Goal: Task Accomplishment & Management: Use online tool/utility

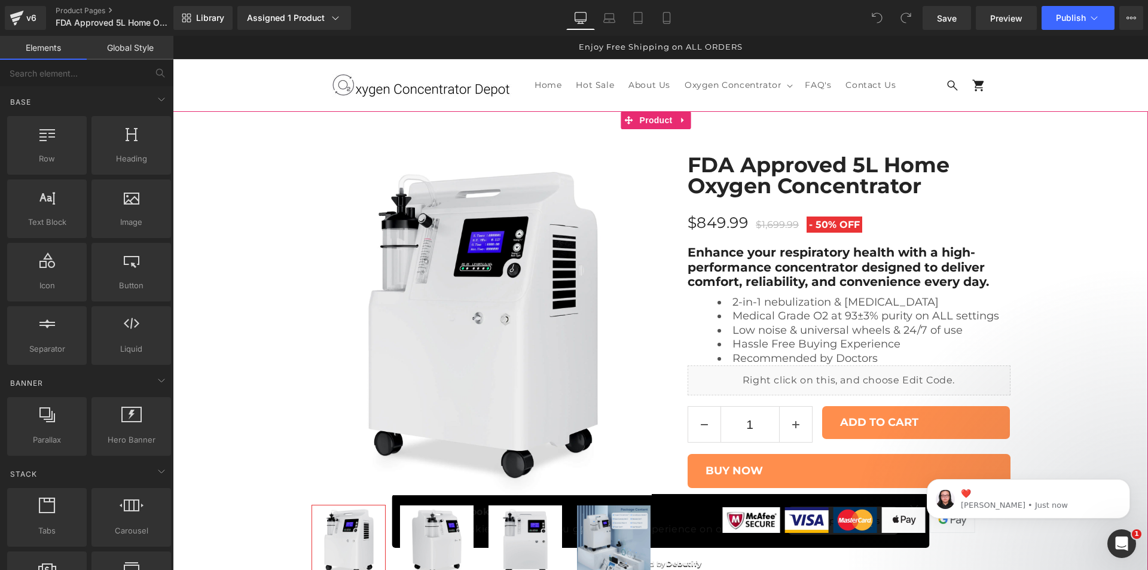
scroll to position [60, 0]
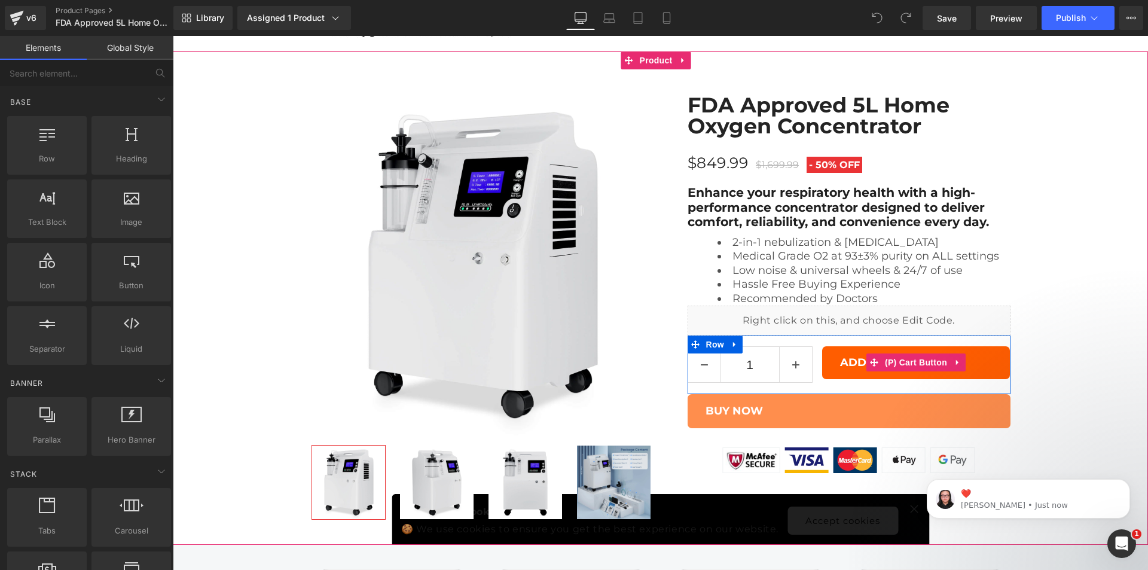
click at [892, 373] on button "ADD TO CART" at bounding box center [916, 362] width 188 height 33
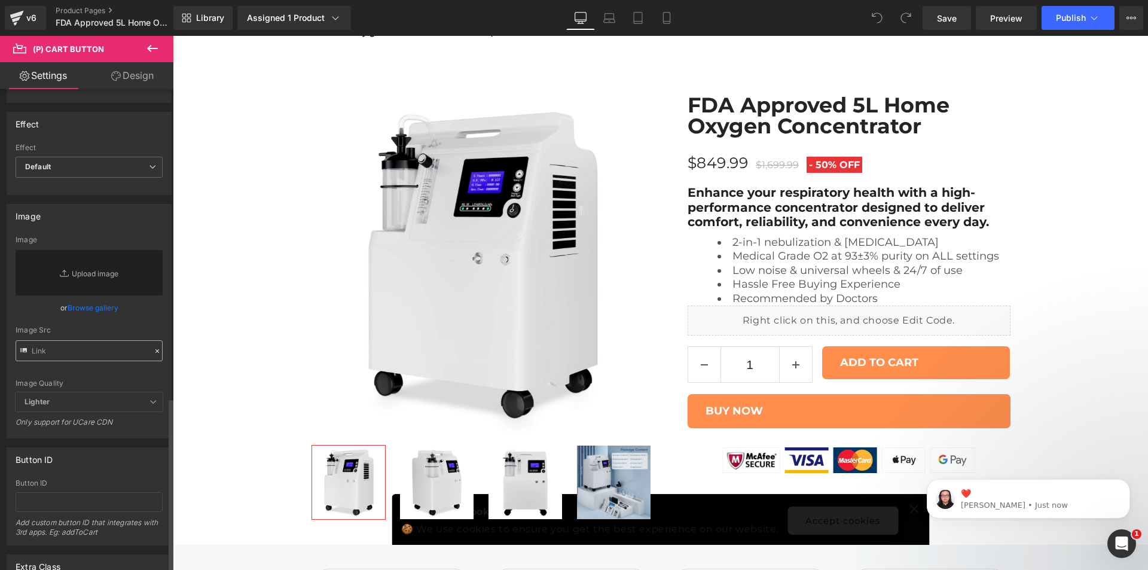
scroll to position [853, 0]
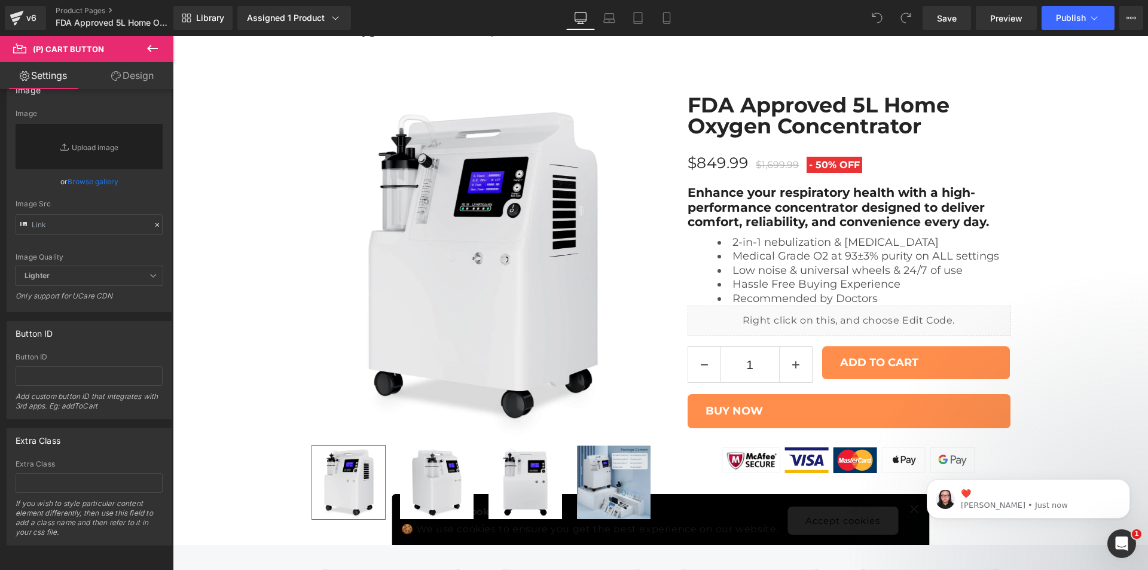
click at [105, 66] on link "Design" at bounding box center [132, 75] width 87 height 27
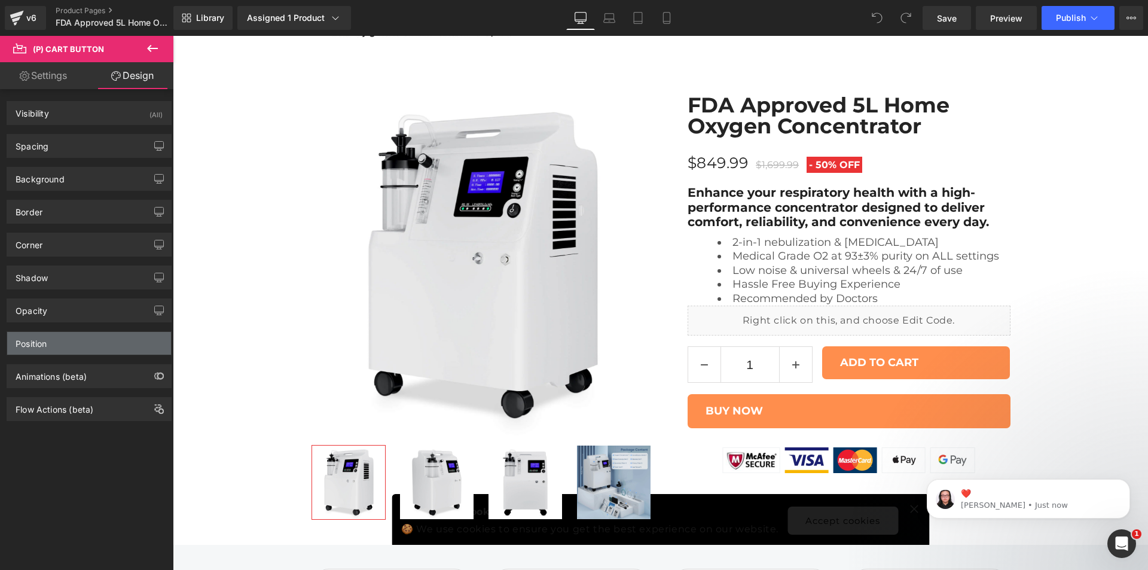
click at [68, 345] on div "Position" at bounding box center [89, 343] width 164 height 23
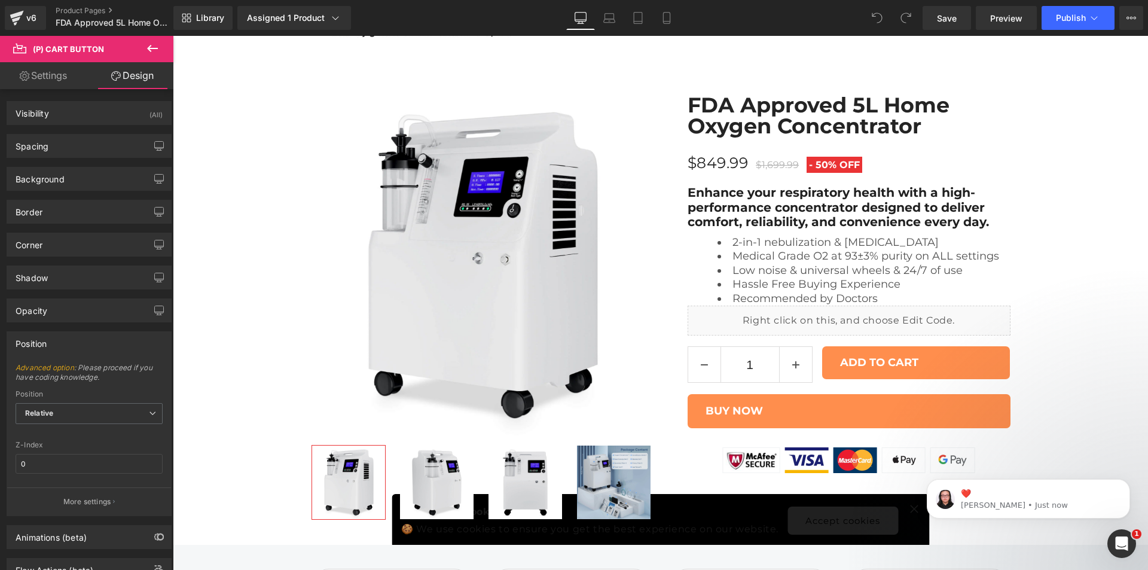
click at [68, 345] on div "Position" at bounding box center [89, 343] width 164 height 23
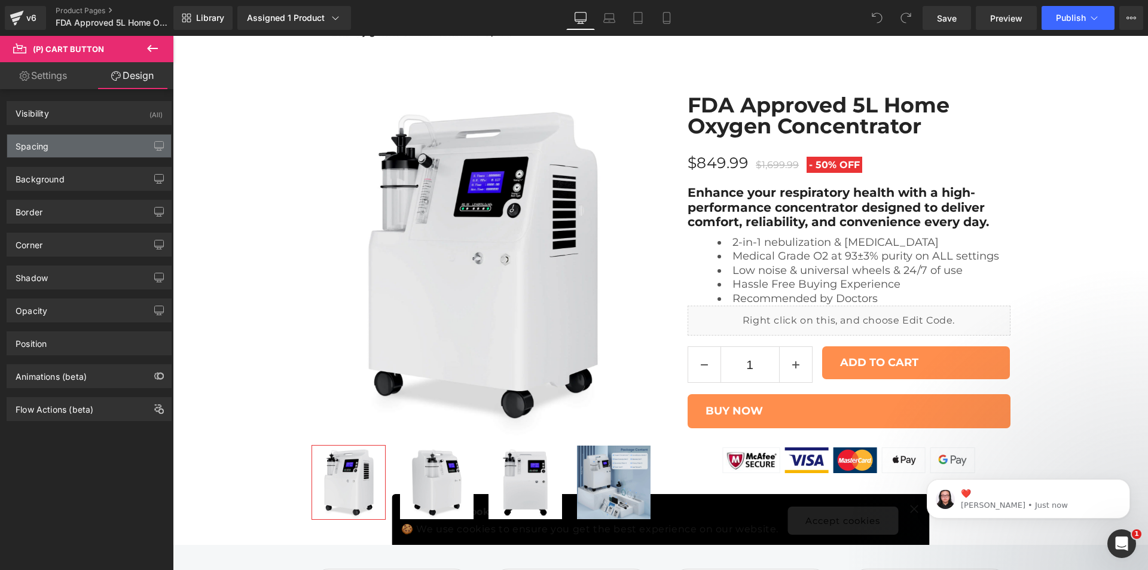
click at [80, 148] on div "Spacing" at bounding box center [89, 146] width 164 height 23
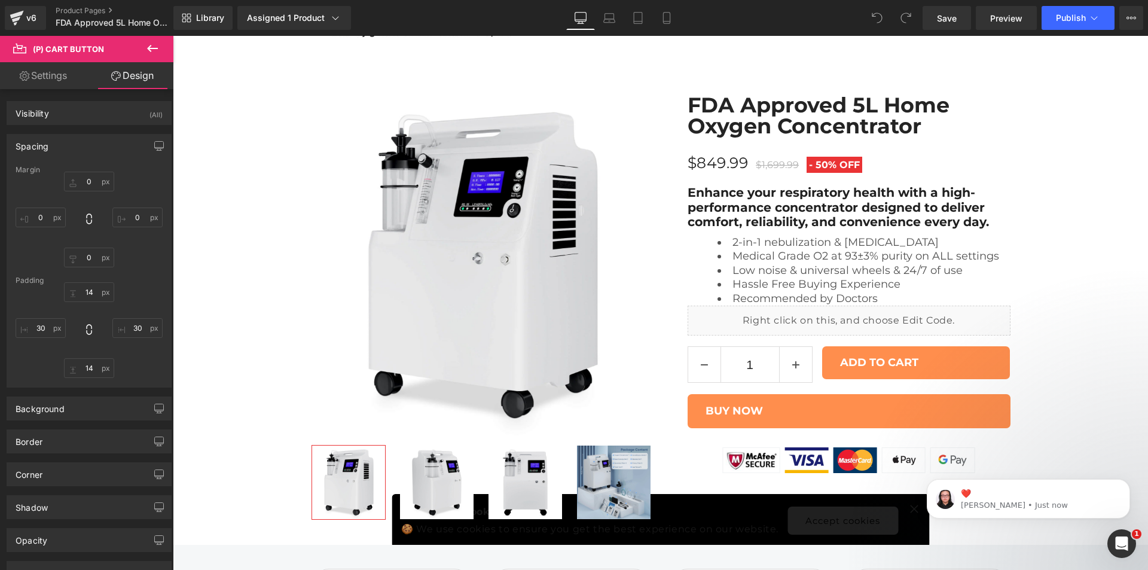
click at [80, 148] on div "Spacing" at bounding box center [89, 146] width 164 height 23
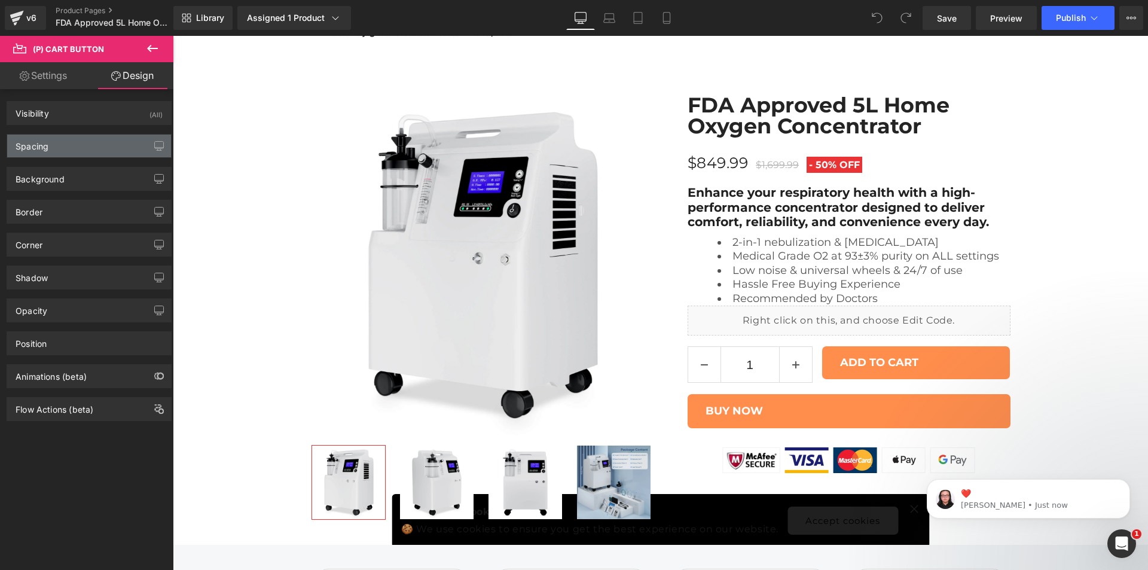
click at [80, 148] on div "Spacing" at bounding box center [89, 146] width 164 height 23
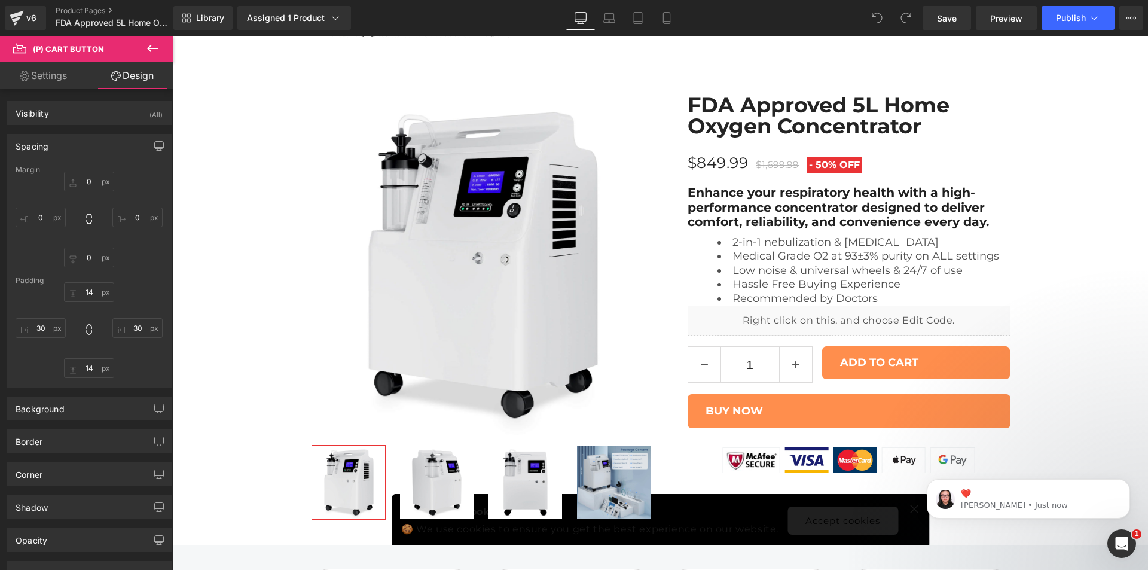
click at [80, 148] on div "Spacing" at bounding box center [89, 146] width 164 height 23
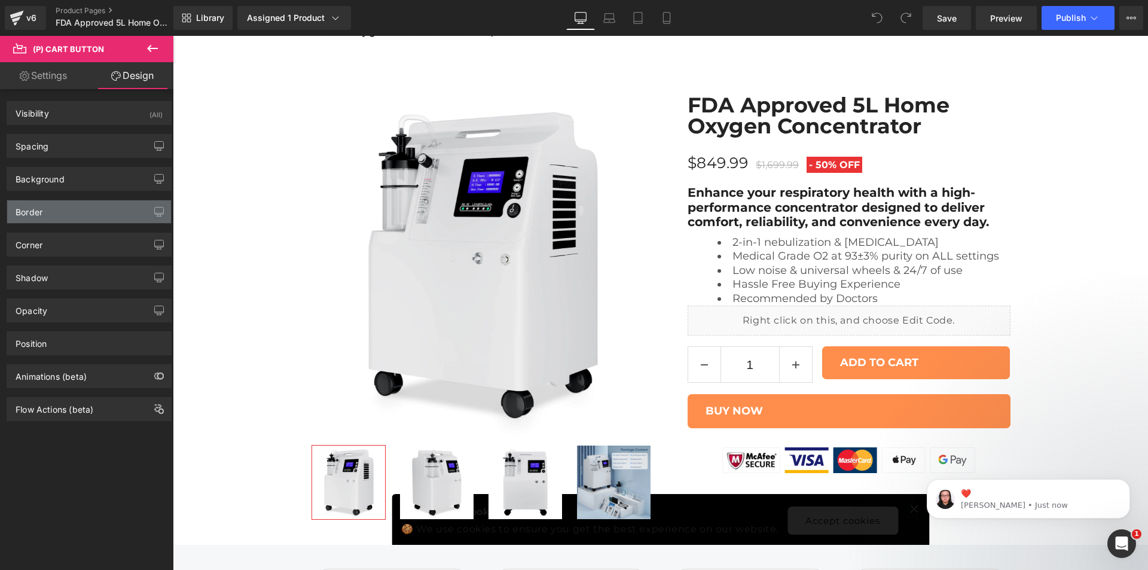
click at [66, 214] on div "Border" at bounding box center [89, 211] width 164 height 23
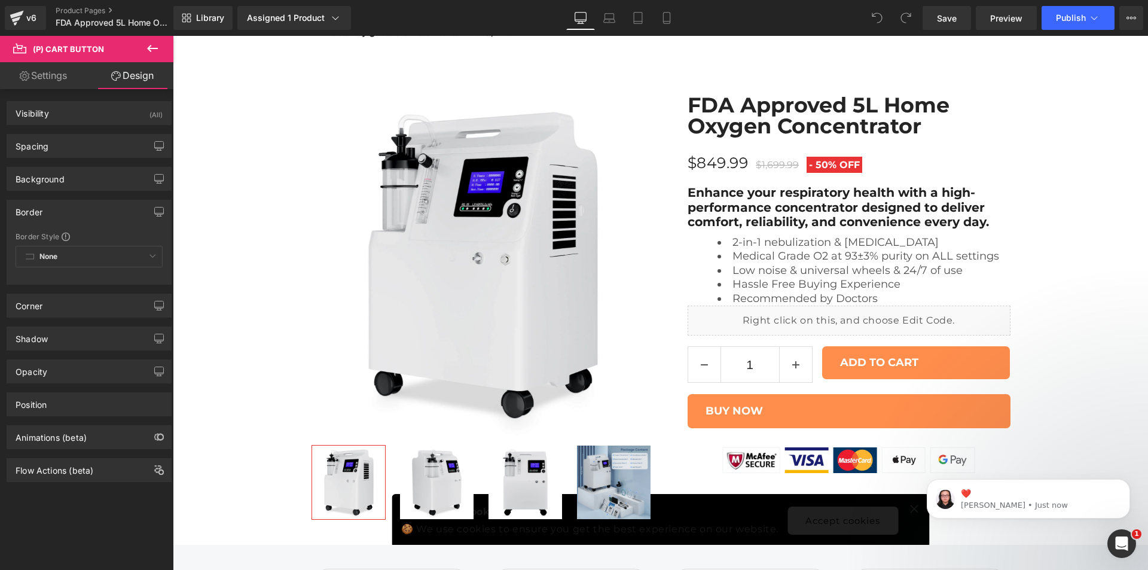
click at [66, 214] on div "Border" at bounding box center [89, 211] width 164 height 23
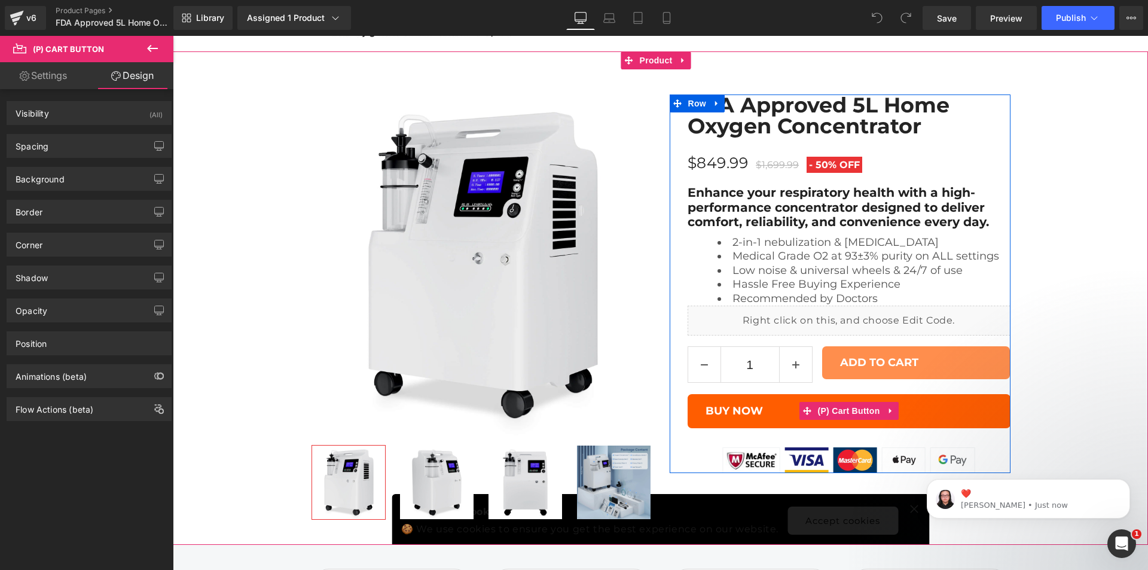
click at [804, 418] on span at bounding box center [807, 411] width 16 height 18
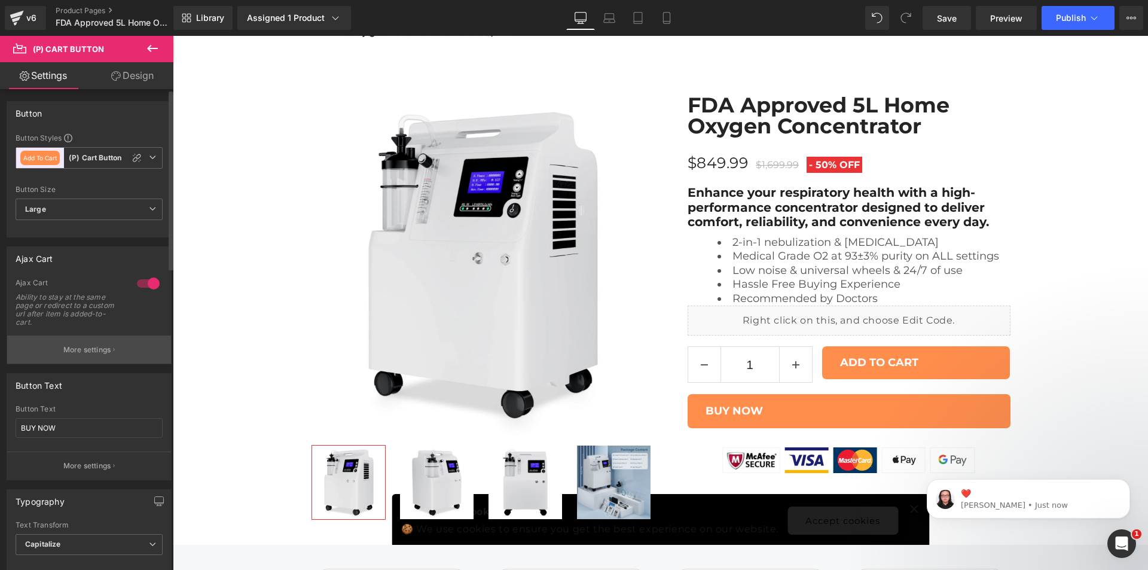
click at [60, 359] on button "More settings" at bounding box center [89, 350] width 164 height 28
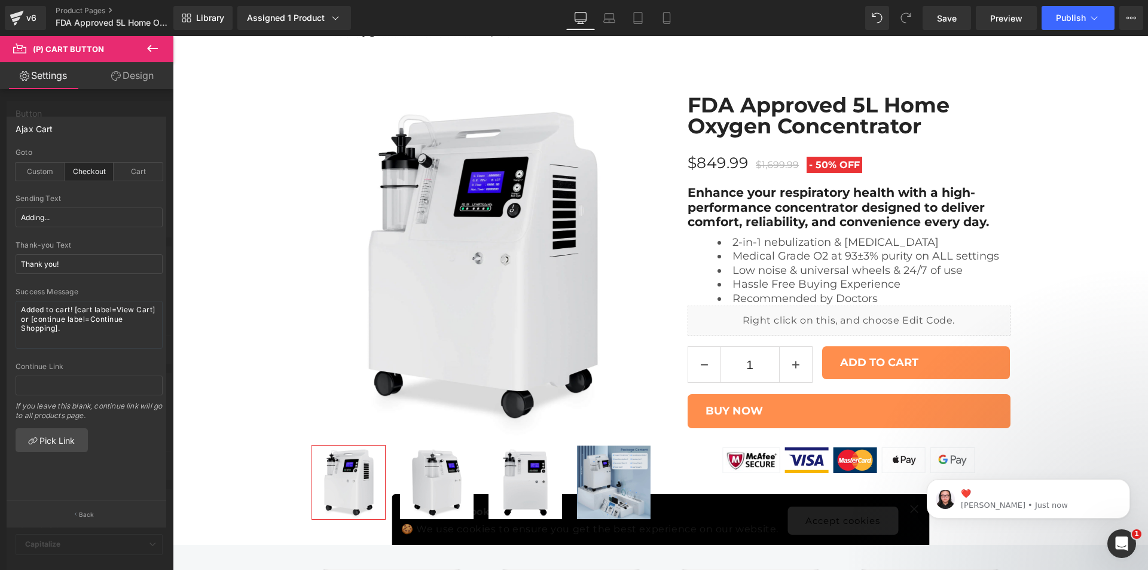
click at [156, 43] on icon at bounding box center [152, 48] width 14 height 14
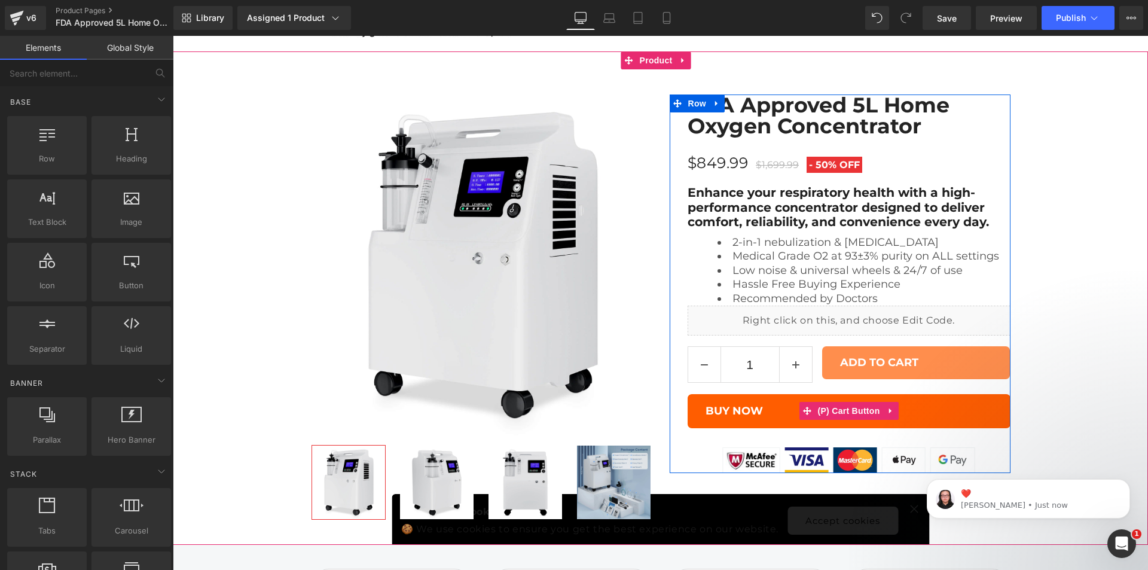
click at [785, 413] on button "BUY NOW" at bounding box center [849, 411] width 323 height 34
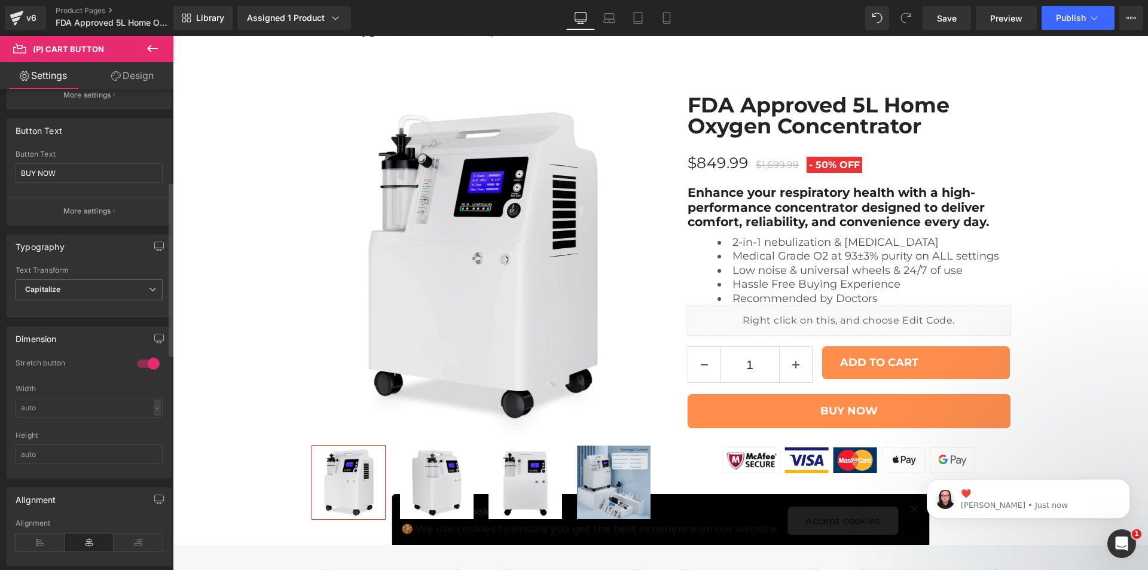
scroll to position [16, 0]
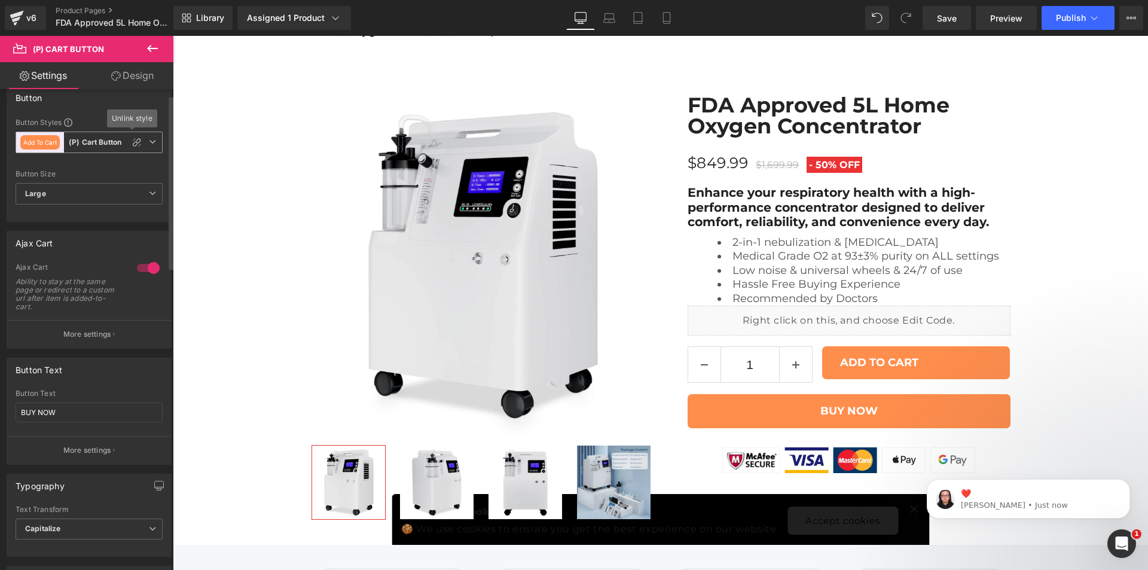
click at [88, 141] on b "(P) Cart Button" at bounding box center [95, 143] width 53 height 10
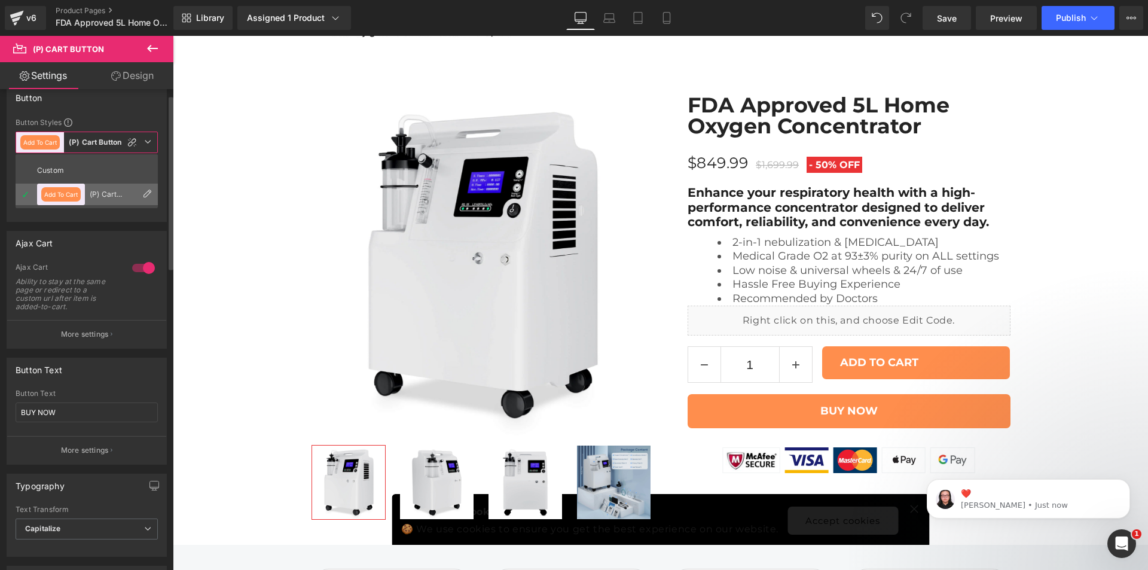
click at [147, 193] on icon at bounding box center [147, 194] width 10 height 10
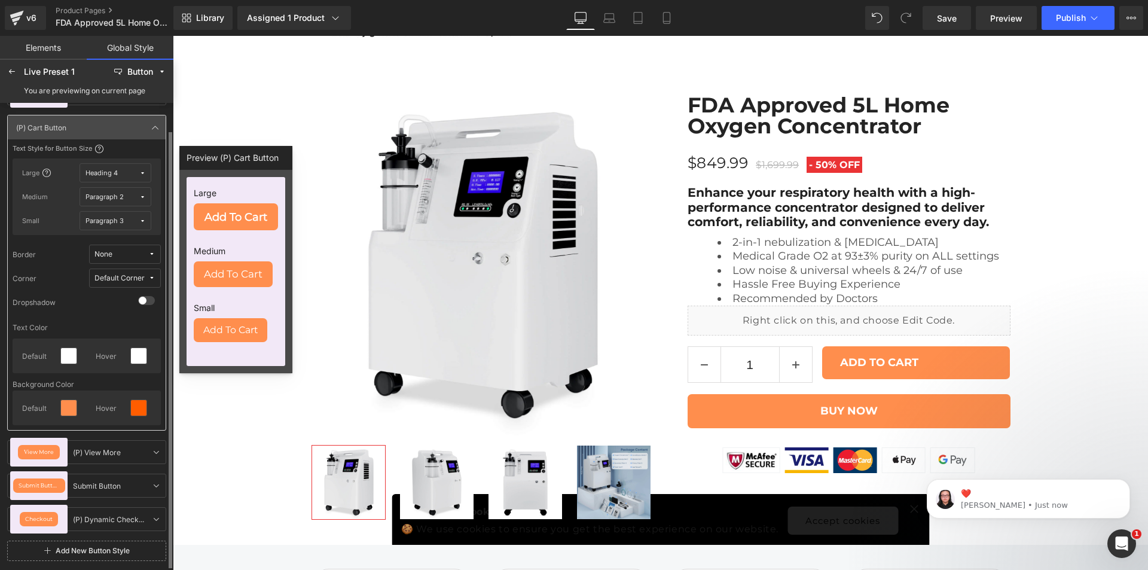
scroll to position [0, 0]
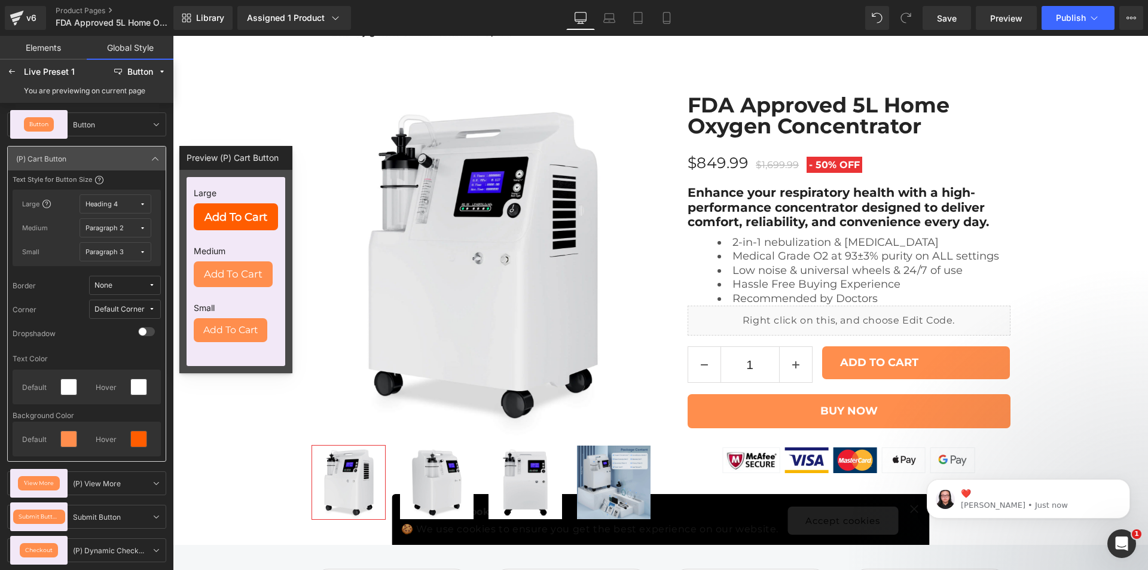
click at [245, 221] on span "Add To Cart" at bounding box center [236, 217] width 63 height 11
click at [224, 274] on span "Add To Cart" at bounding box center [233, 274] width 59 height 10
click at [226, 325] on span "Add To Cart" at bounding box center [230, 330] width 54 height 10
click at [236, 209] on div "Add To Cart" at bounding box center [236, 216] width 84 height 27
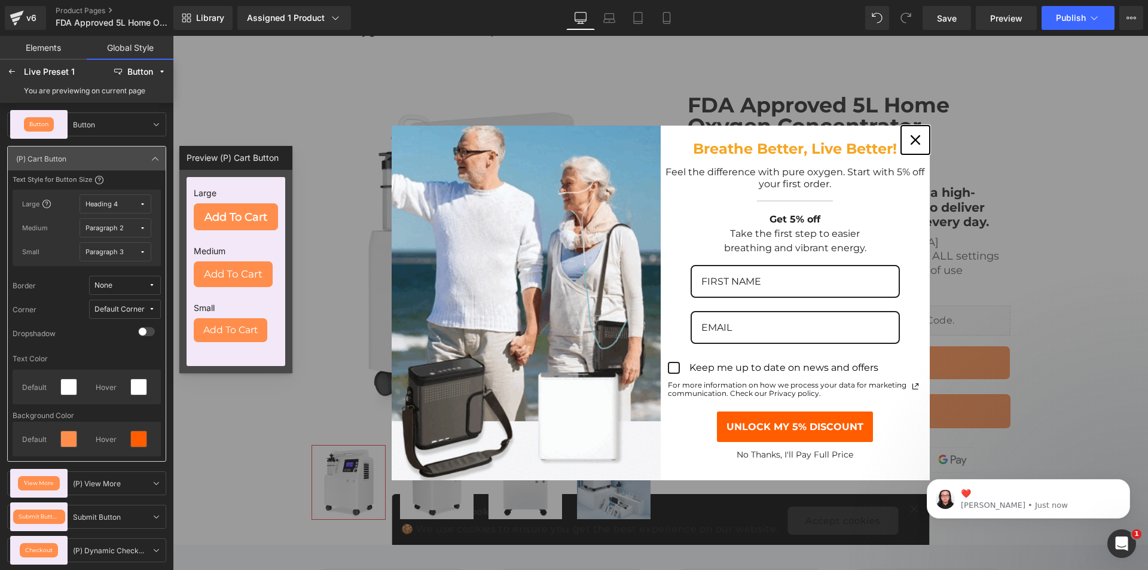
click at [910, 145] on div "Close" at bounding box center [915, 139] width 19 height 19
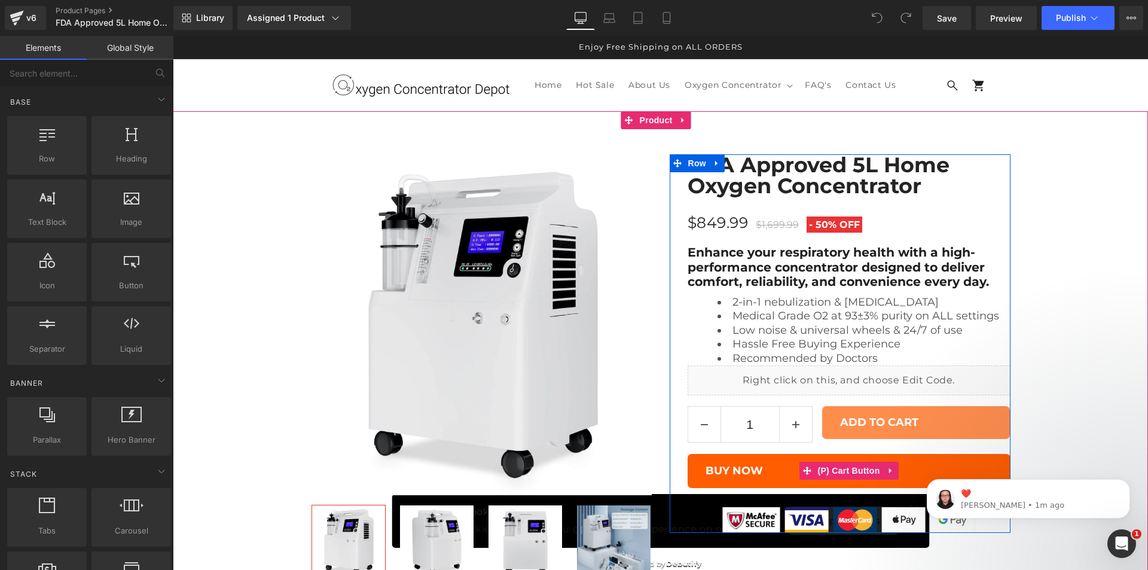
click at [772, 473] on button "BUY NOW" at bounding box center [849, 471] width 323 height 34
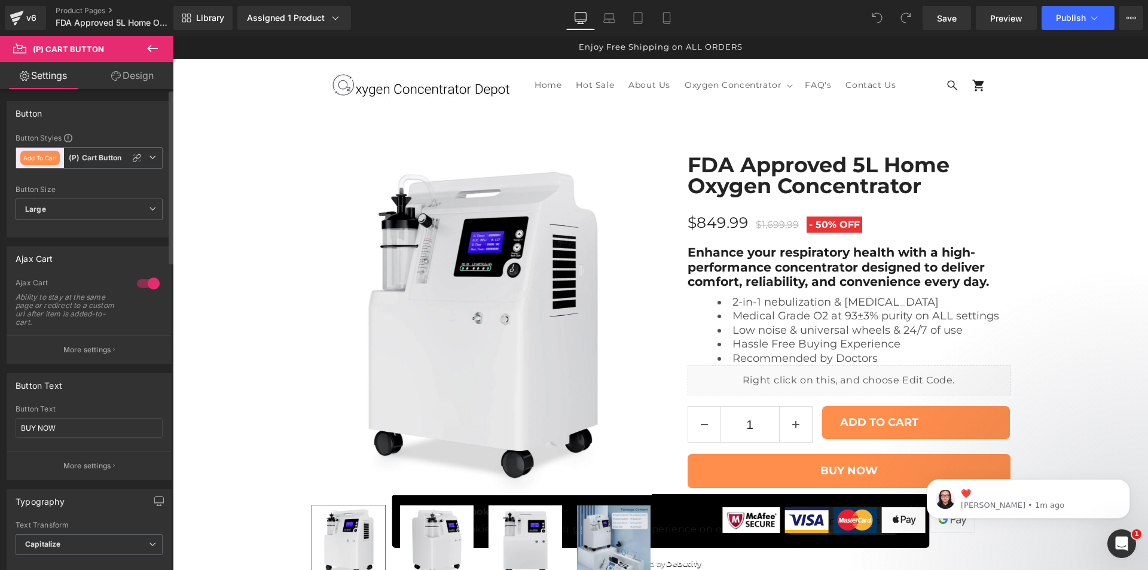
scroll to position [120, 0]
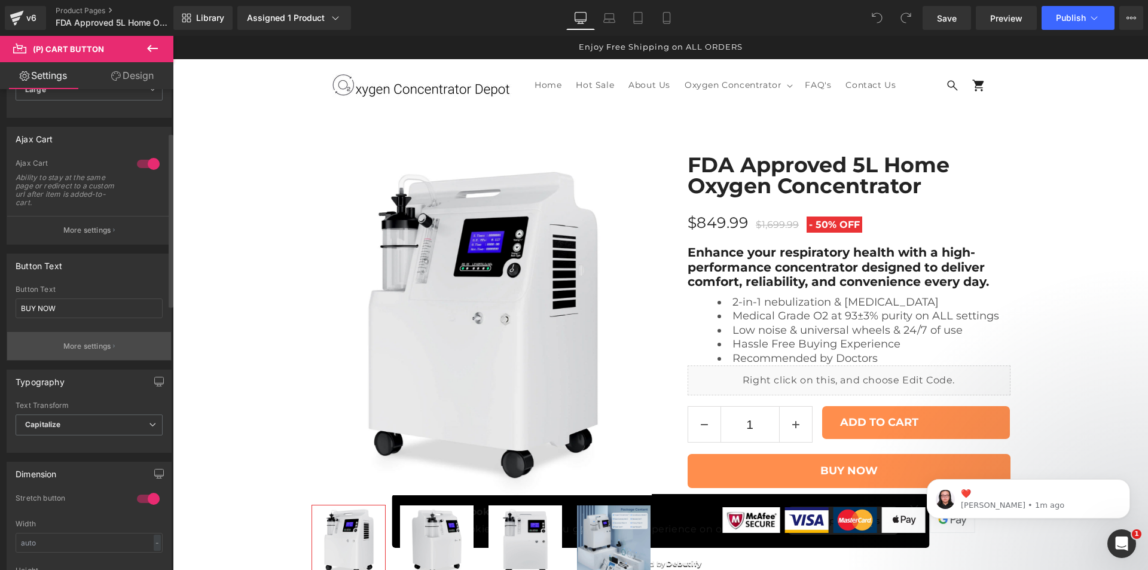
click at [69, 345] on p "More settings" at bounding box center [87, 346] width 48 height 11
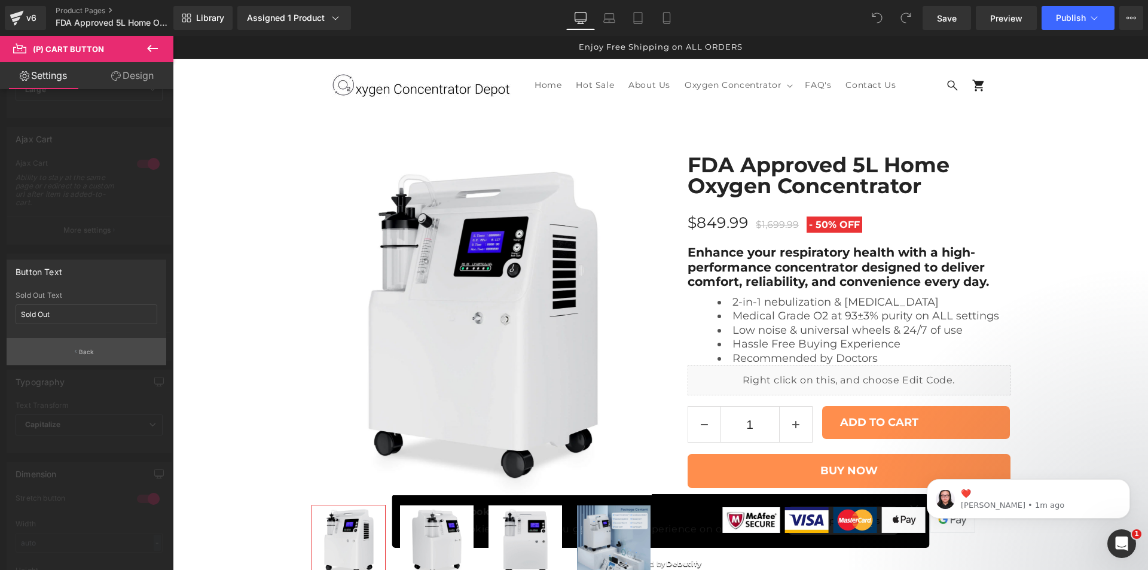
click at [69, 358] on button "Back" at bounding box center [87, 351] width 160 height 27
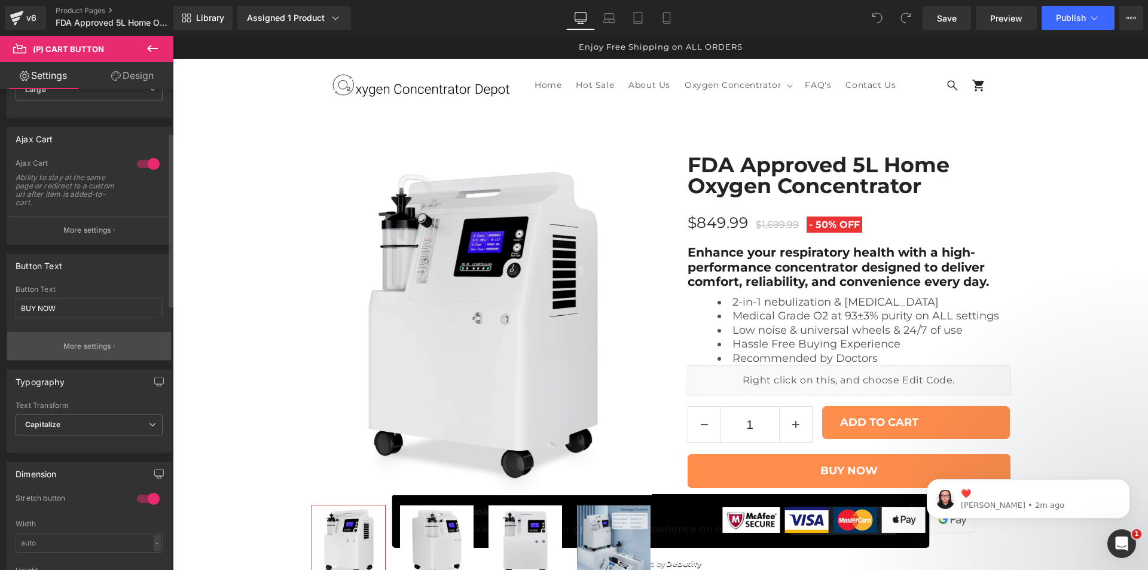
click at [83, 350] on p "More settings" at bounding box center [87, 346] width 48 height 11
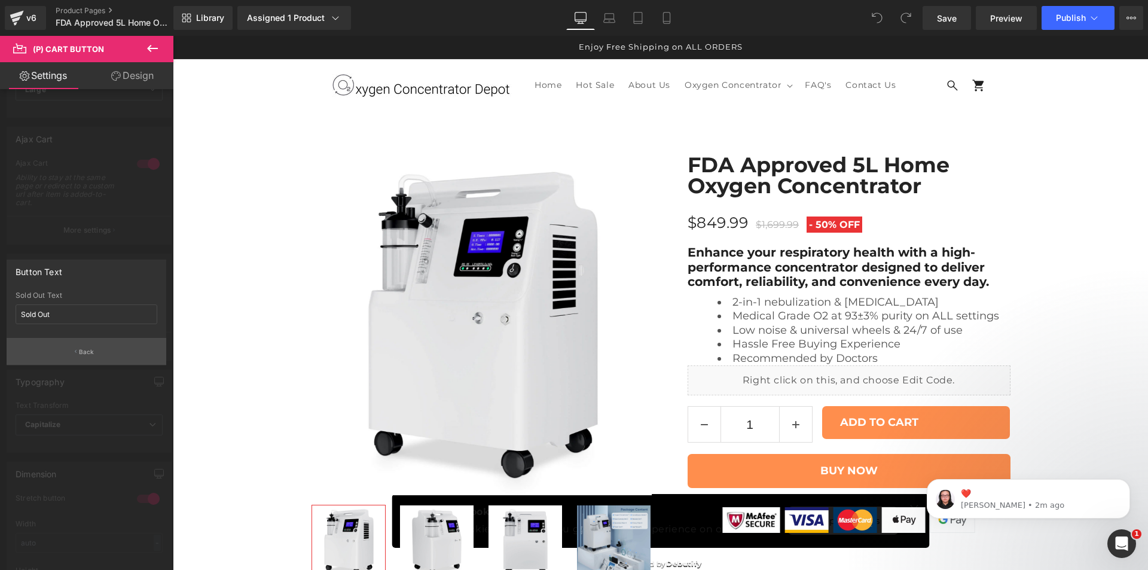
click at [69, 352] on button "Back" at bounding box center [87, 351] width 160 height 27
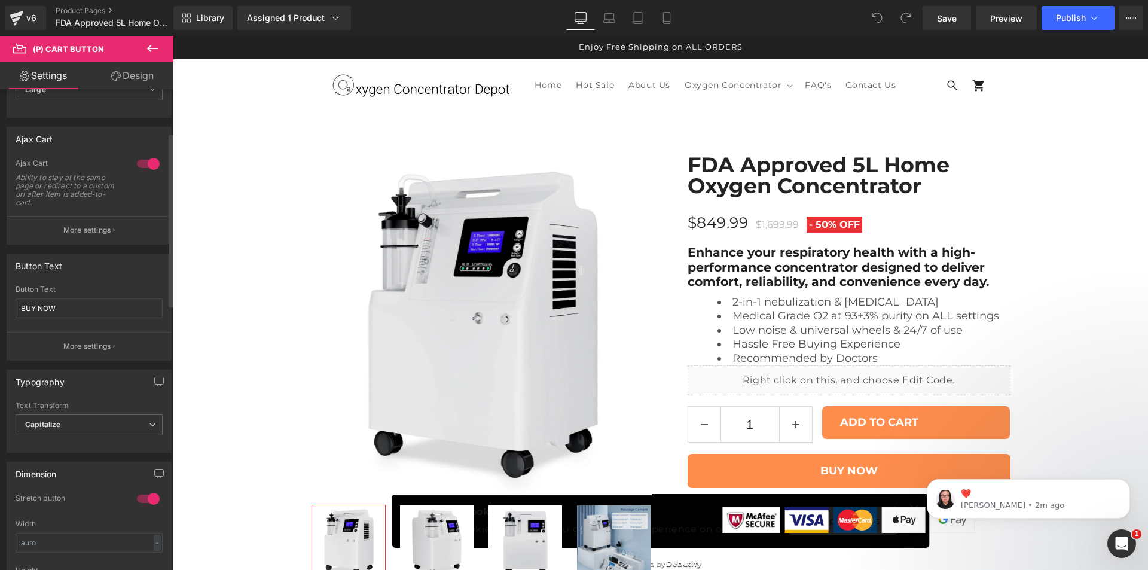
click at [69, 352] on button "More settings" at bounding box center [89, 346] width 164 height 28
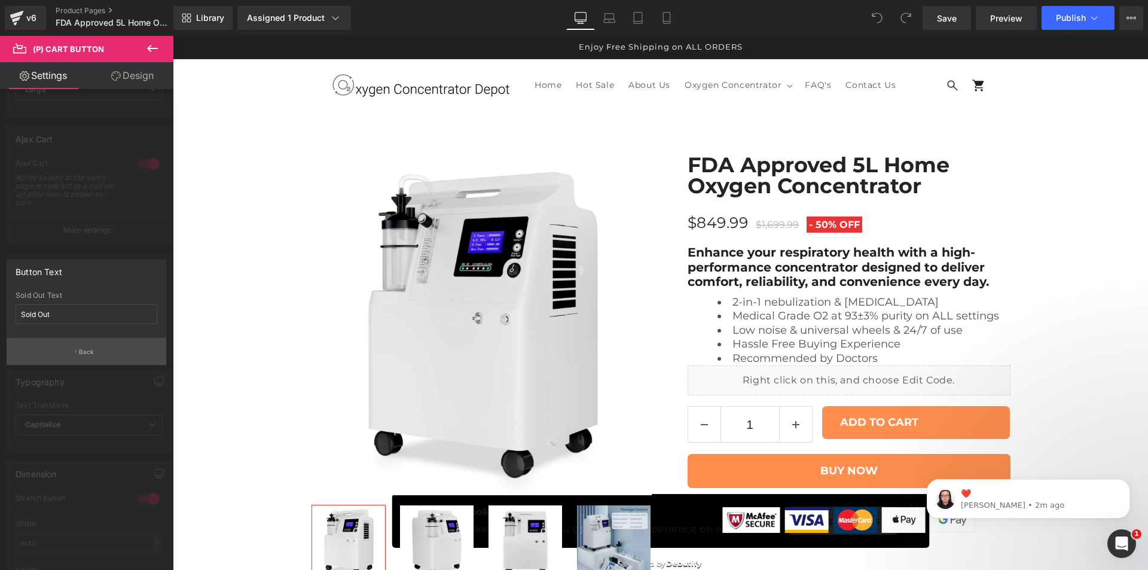
click at [69, 352] on button "Back" at bounding box center [87, 351] width 160 height 27
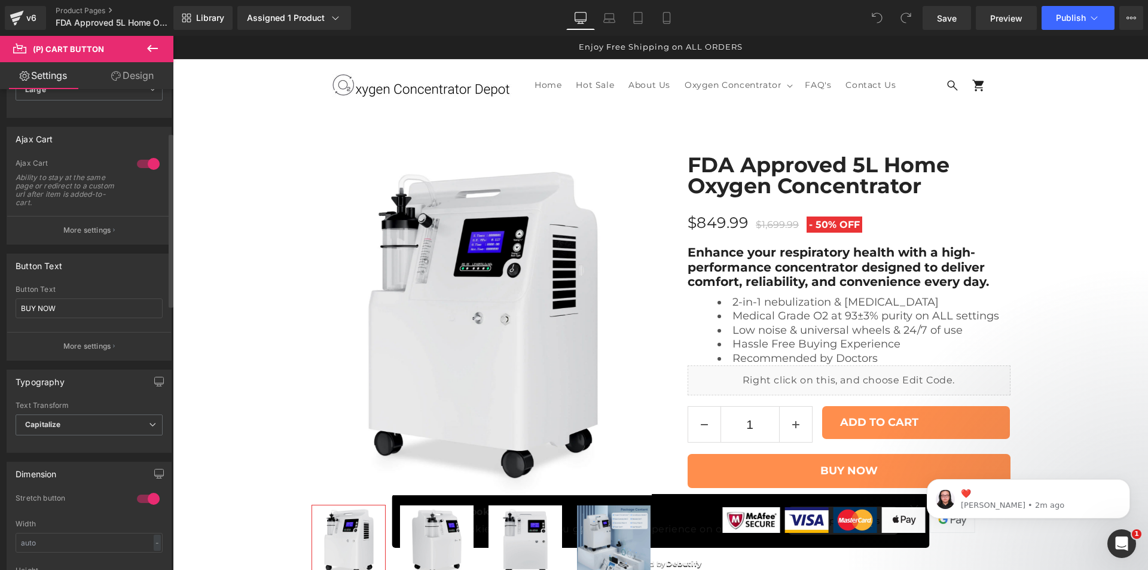
click at [91, 271] on div "Button Text" at bounding box center [89, 265] width 164 height 23
click at [93, 229] on p "More settings" at bounding box center [87, 230] width 48 height 11
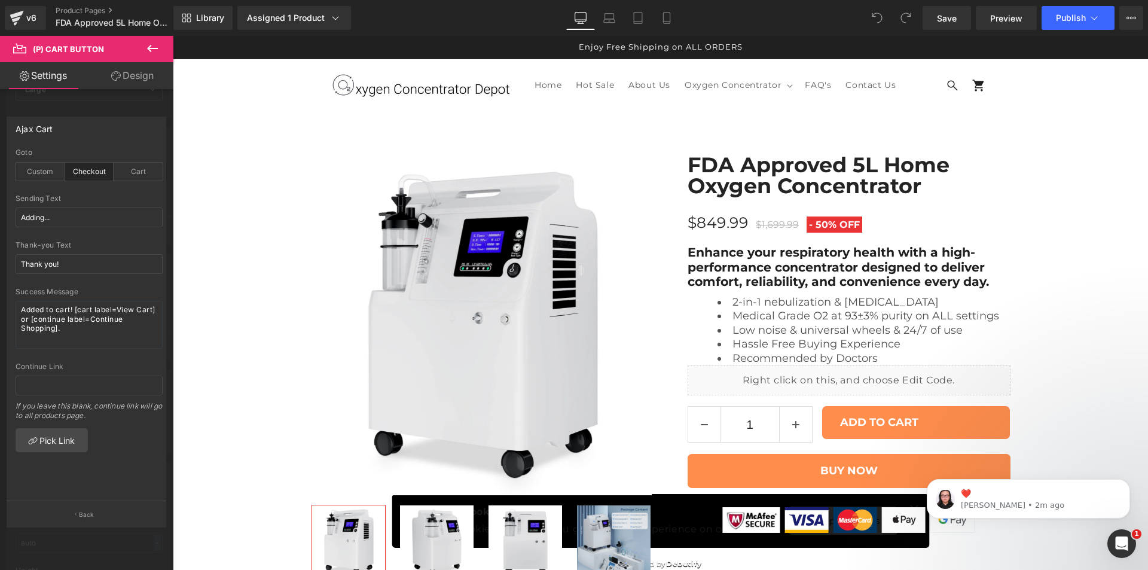
click at [80, 513] on button "Back" at bounding box center [87, 514] width 160 height 27
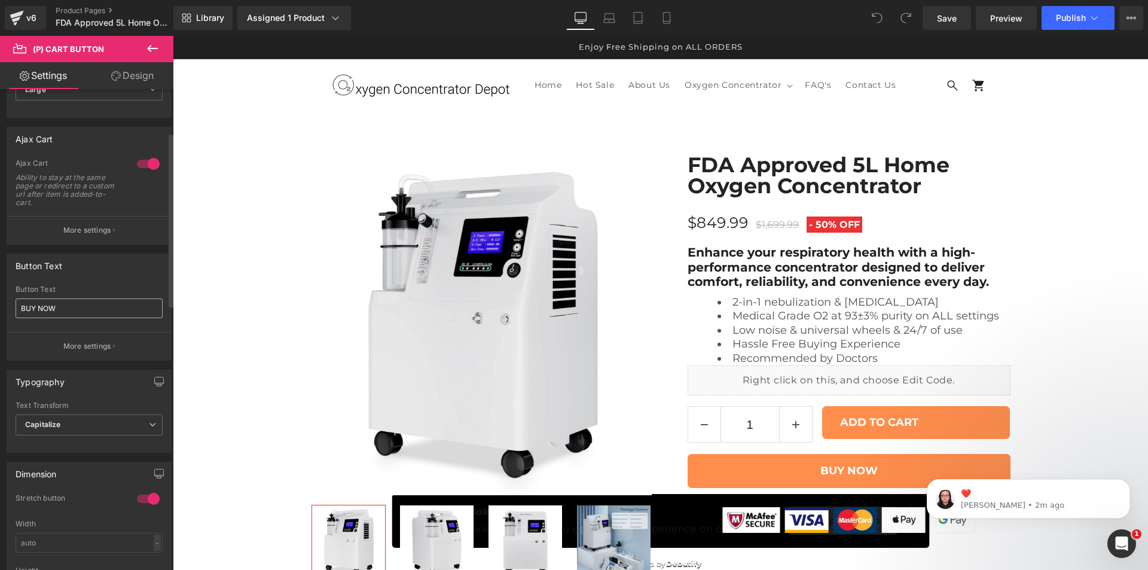
scroll to position [0, 0]
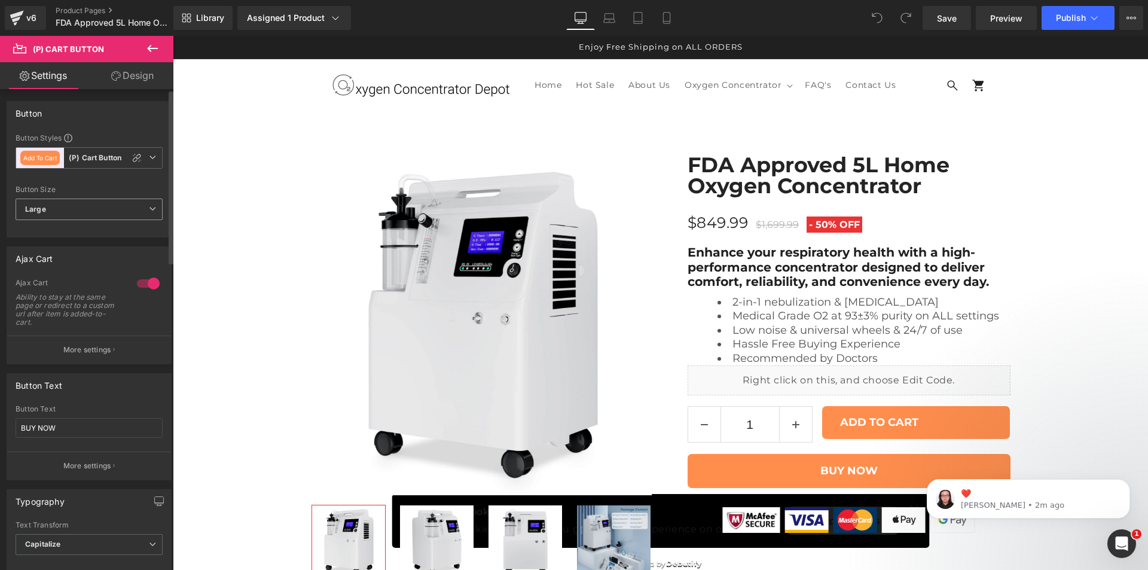
click at [77, 205] on span "Large" at bounding box center [89, 210] width 147 height 22
click at [77, 205] on span "Large" at bounding box center [87, 210] width 142 height 22
click at [86, 154] on b "(P) Cart Button" at bounding box center [95, 158] width 53 height 10
click at [136, 155] on icon at bounding box center [132, 158] width 8 height 8
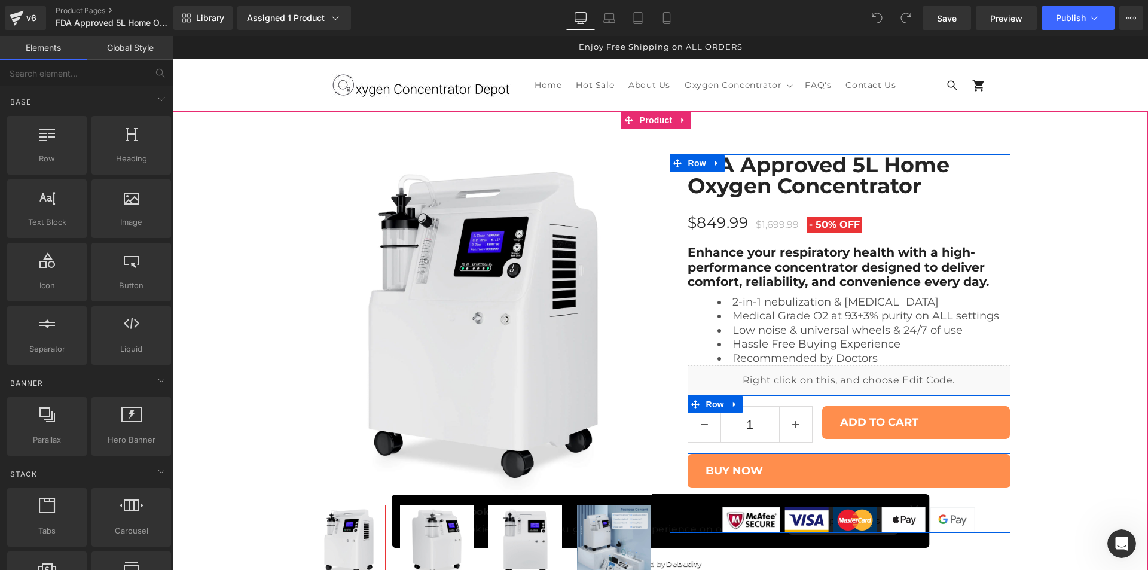
click at [813, 444] on div "1 (P) Quantity" at bounding box center [755, 425] width 135 height 38
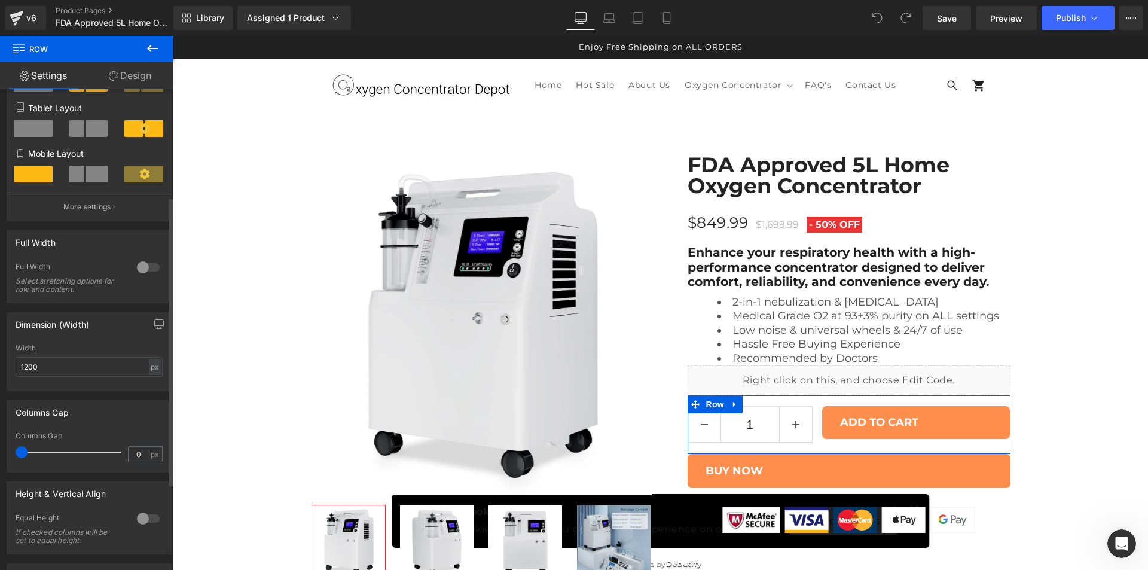
scroll to position [324, 0]
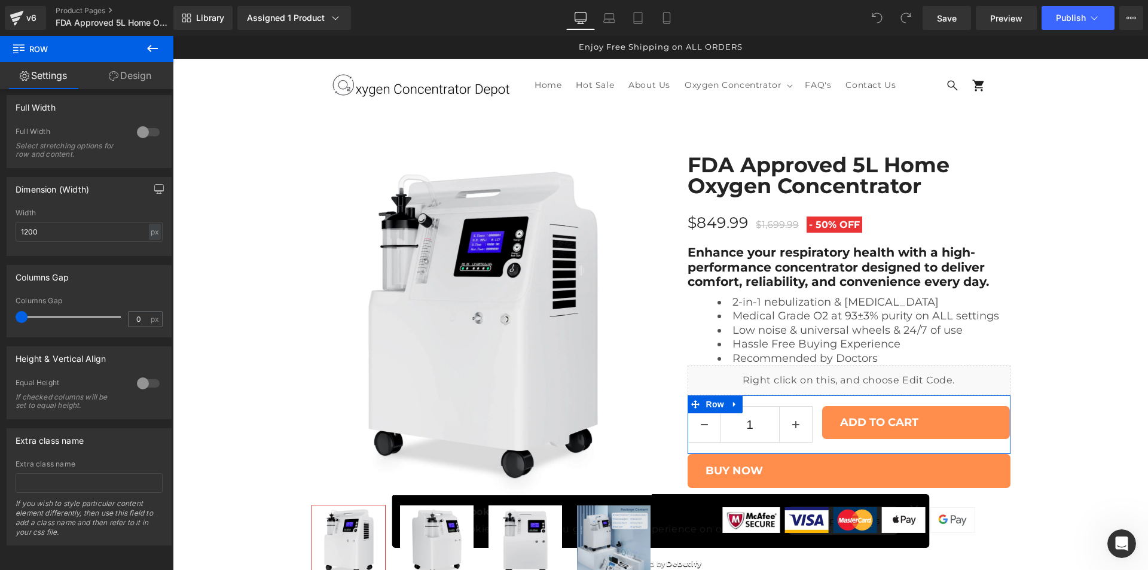
click at [112, 83] on link "Design" at bounding box center [130, 75] width 87 height 27
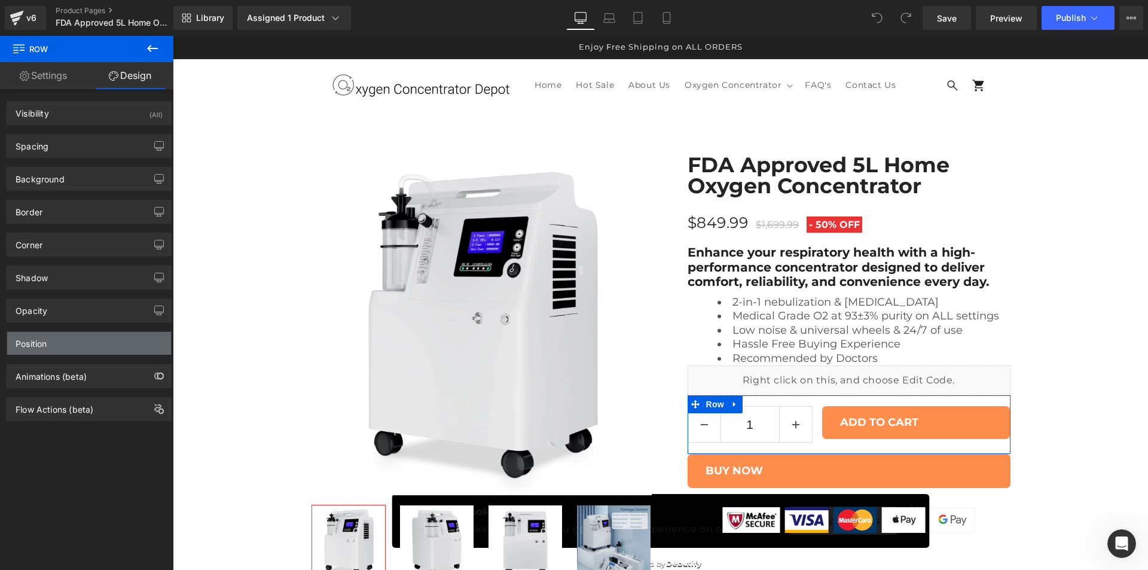
click at [61, 349] on div "Position" at bounding box center [89, 343] width 164 height 23
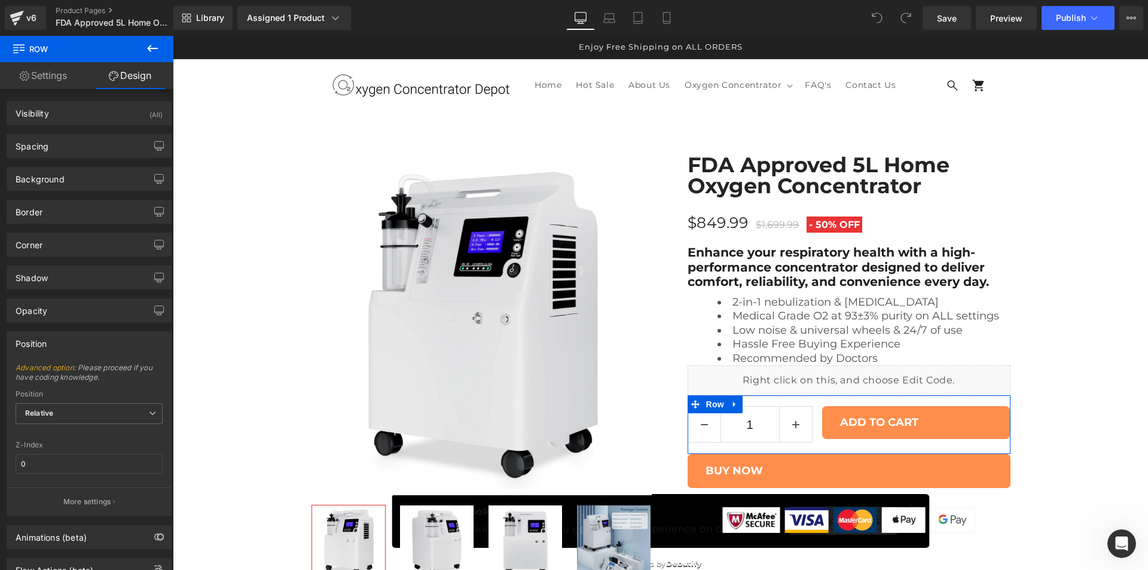
click at [61, 349] on div "Position" at bounding box center [89, 343] width 164 height 23
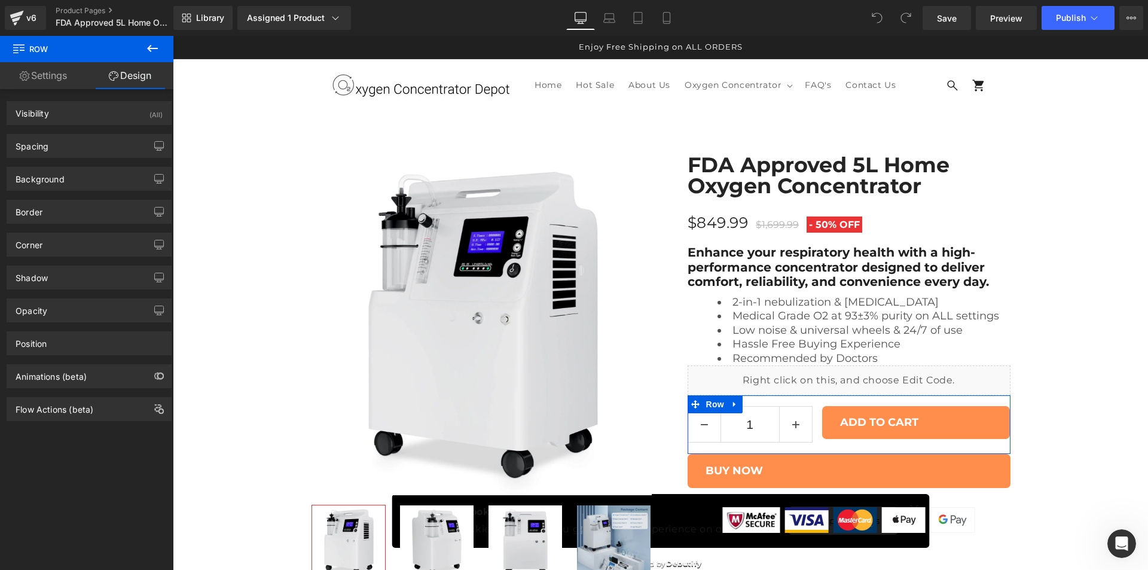
click at [60, 87] on link "Settings" at bounding box center [43, 75] width 87 height 27
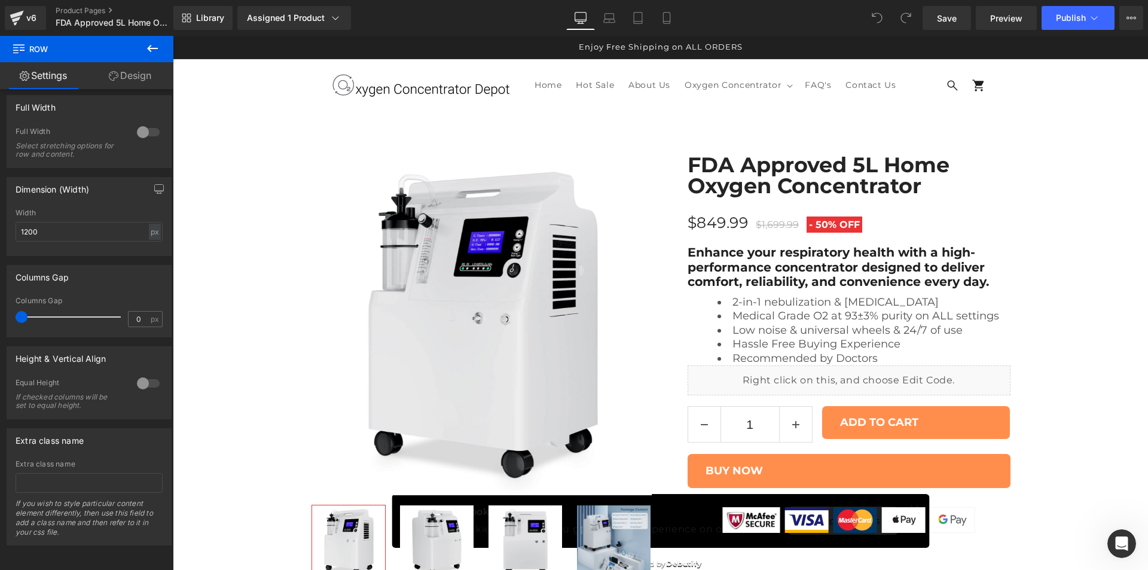
click at [148, 53] on icon at bounding box center [152, 48] width 14 height 14
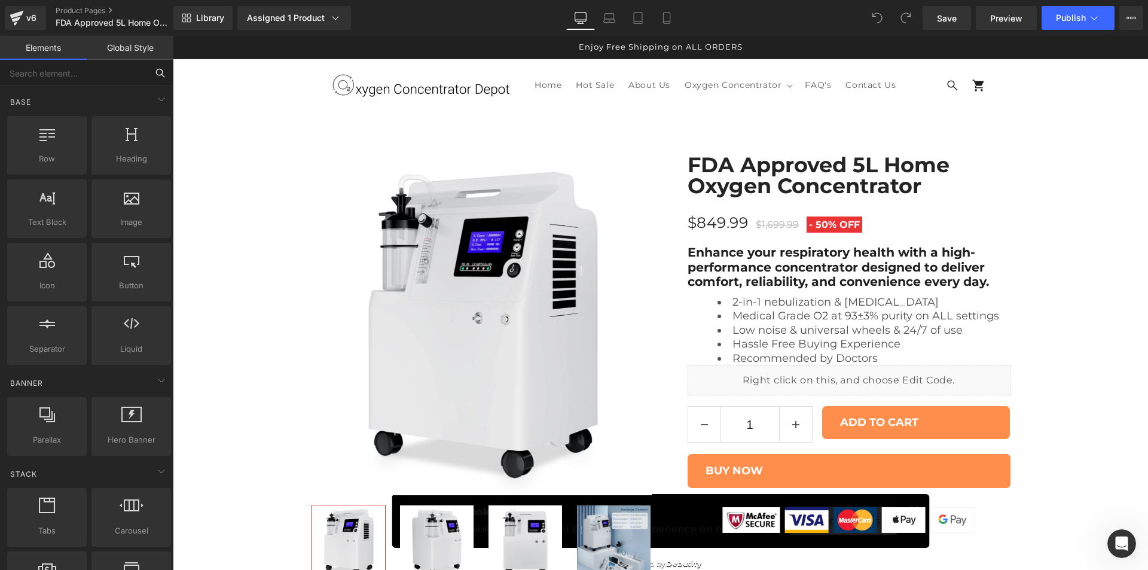
click at [68, 80] on input "text" at bounding box center [73, 73] width 147 height 26
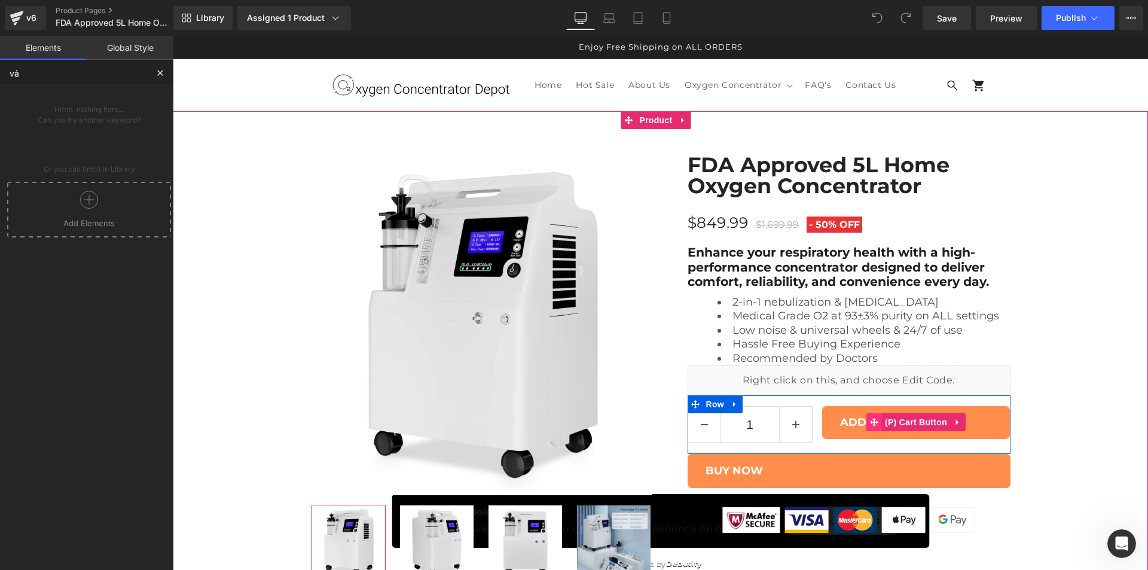
type input "v"
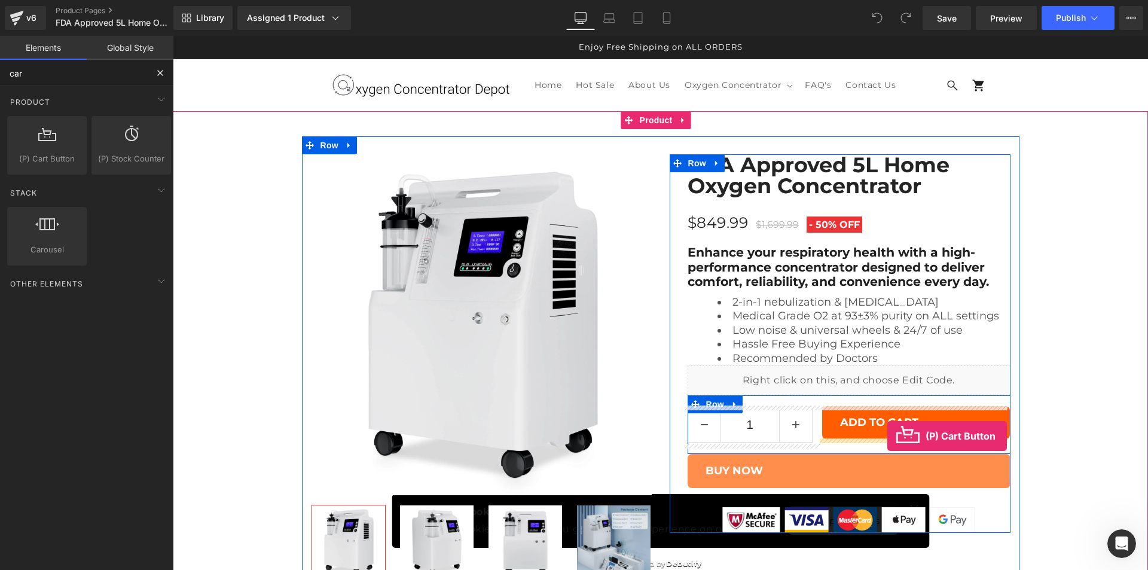
drag, startPoint x: 231, startPoint y: 195, endPoint x: 888, endPoint y: 436, distance: 699.6
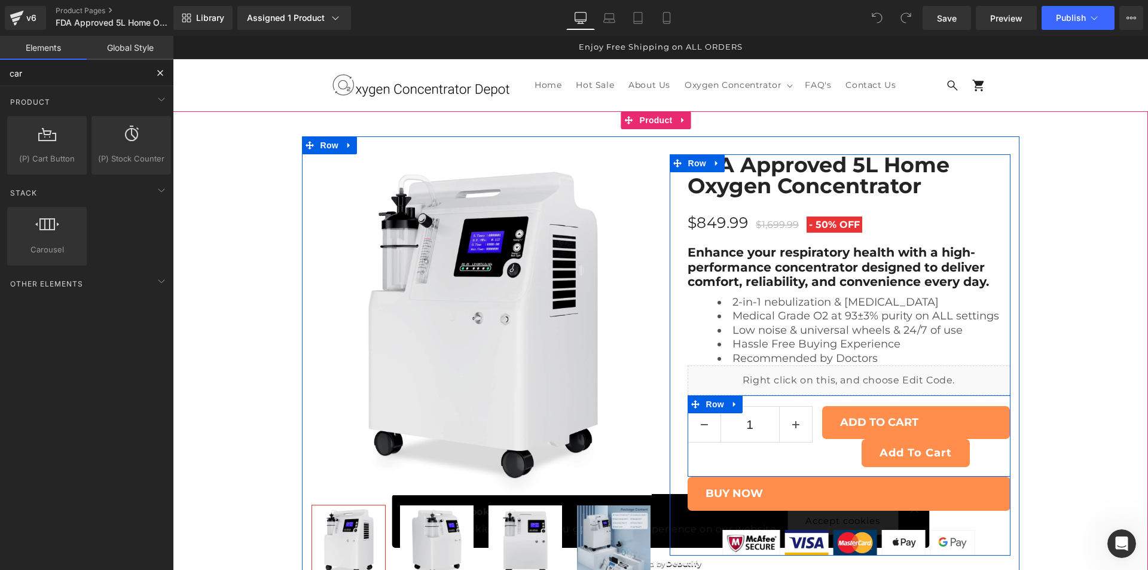
type input "car"
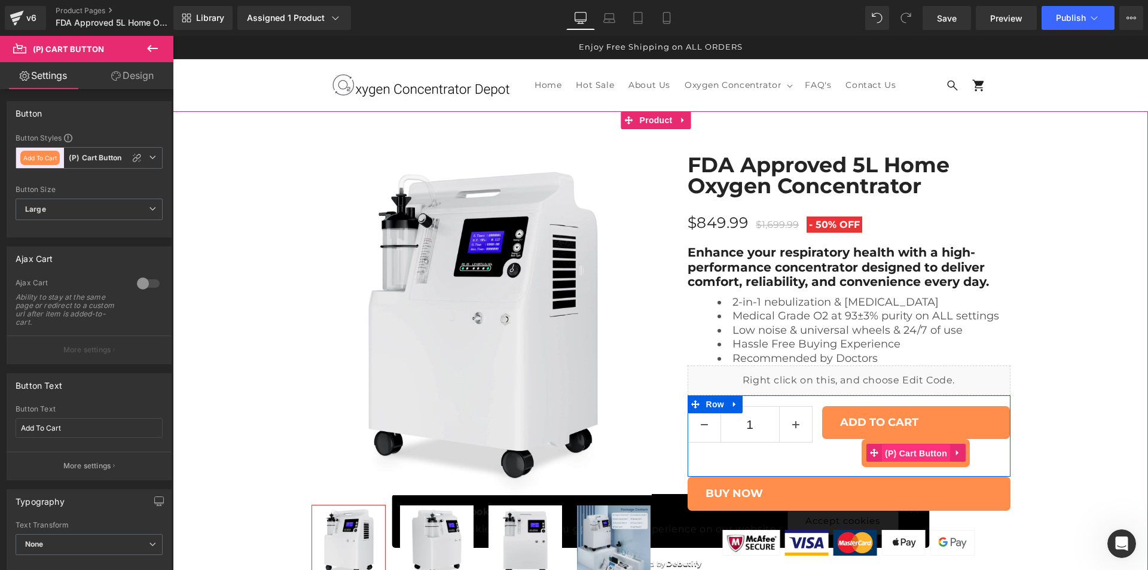
click at [905, 453] on span "(P) Cart Button" at bounding box center [916, 453] width 68 height 18
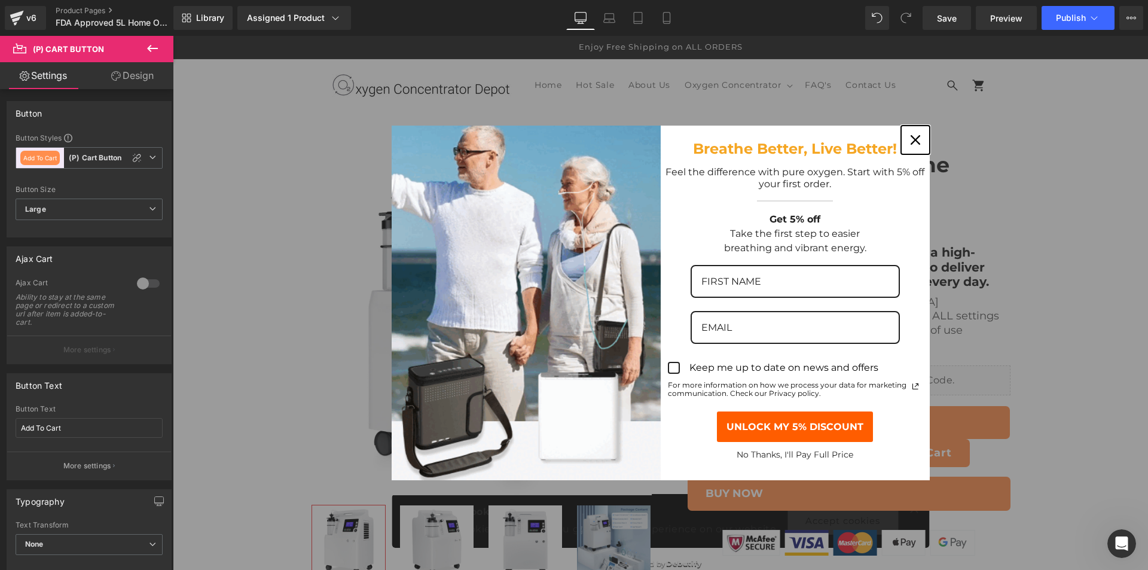
click at [912, 135] on div "Close" at bounding box center [915, 139] width 19 height 19
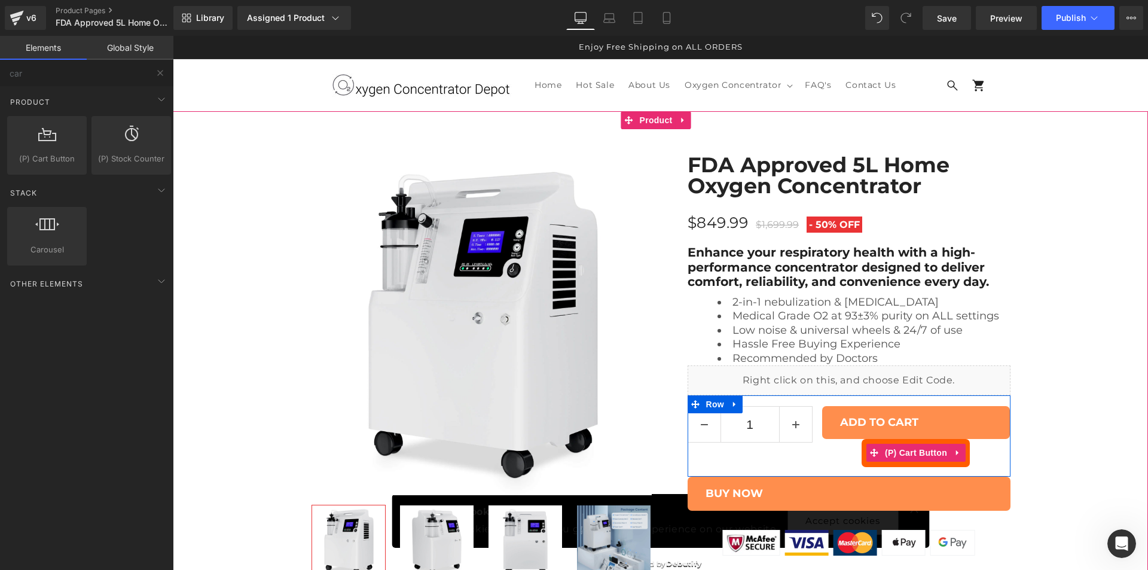
click at [944, 464] on button "Add To Cart" at bounding box center [916, 453] width 108 height 28
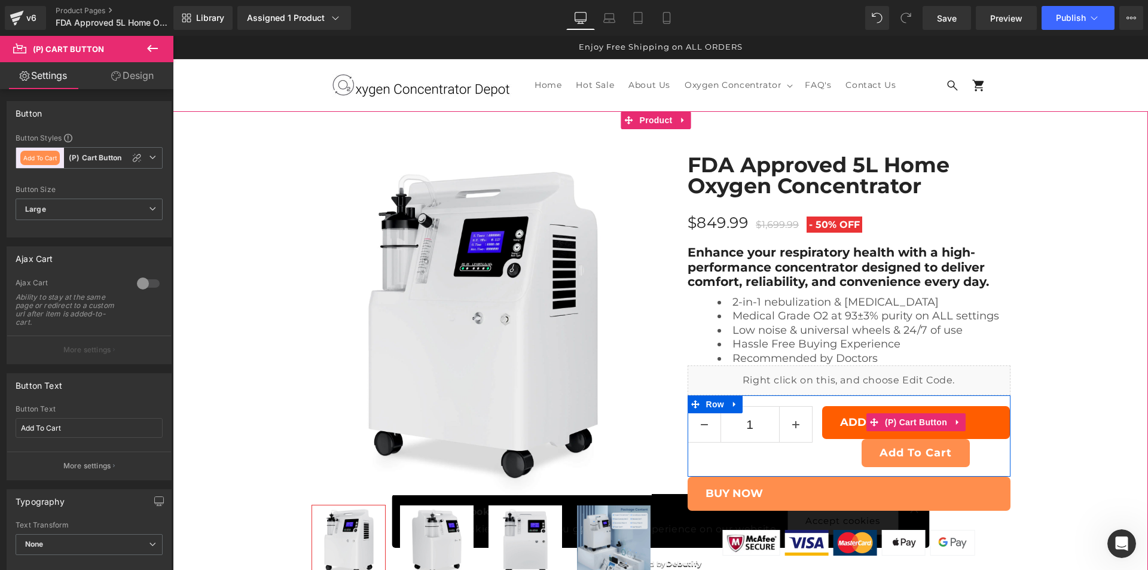
click at [846, 427] on button "ADD TO CART" at bounding box center [916, 422] width 188 height 33
click at [911, 416] on div "ADD TO CART (P) Cart Button" at bounding box center [916, 422] width 188 height 33
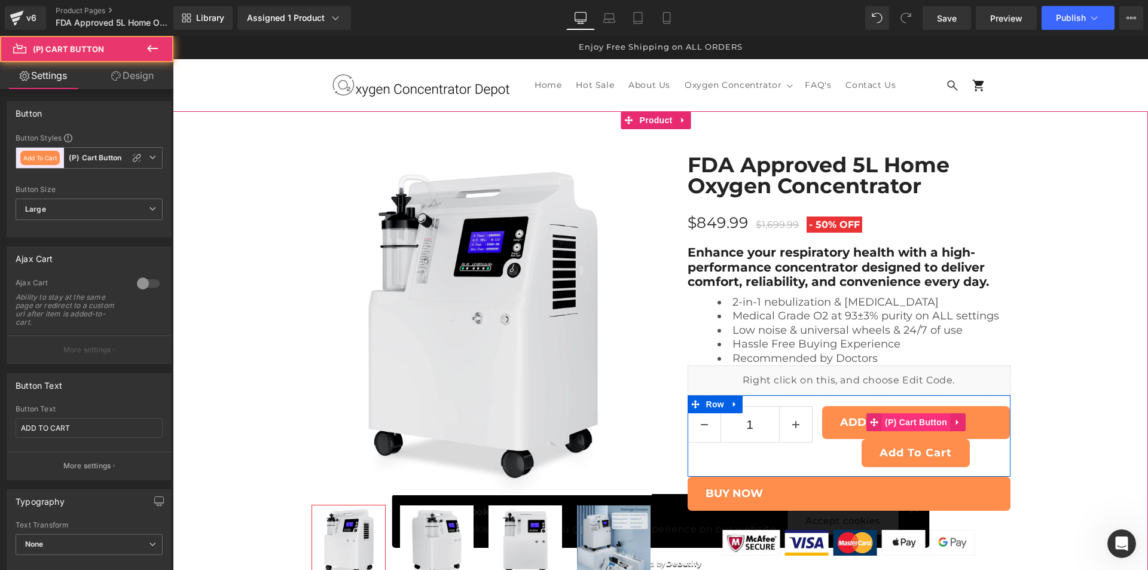
click at [932, 420] on div "ADD TO CART (P) Cart Button" at bounding box center [916, 422] width 188 height 33
click at [934, 420] on div "ADD TO CART (P) Cart Button" at bounding box center [916, 422] width 188 height 33
click at [954, 422] on icon at bounding box center [958, 422] width 8 height 9
click at [965, 422] on icon at bounding box center [966, 422] width 8 height 8
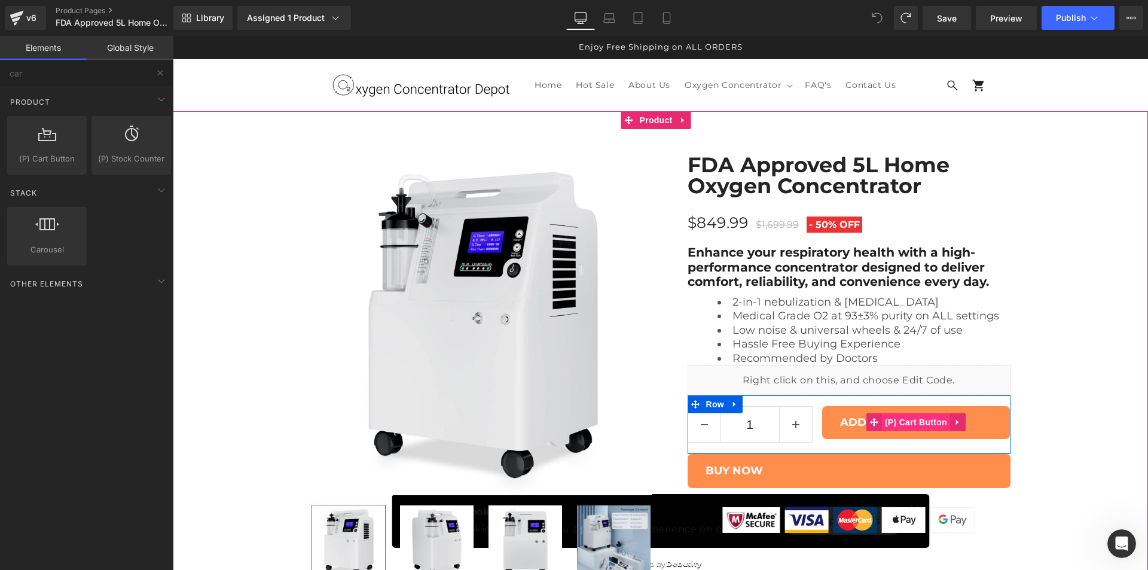
click at [925, 425] on link "(P) Cart Button" at bounding box center [909, 422] width 84 height 18
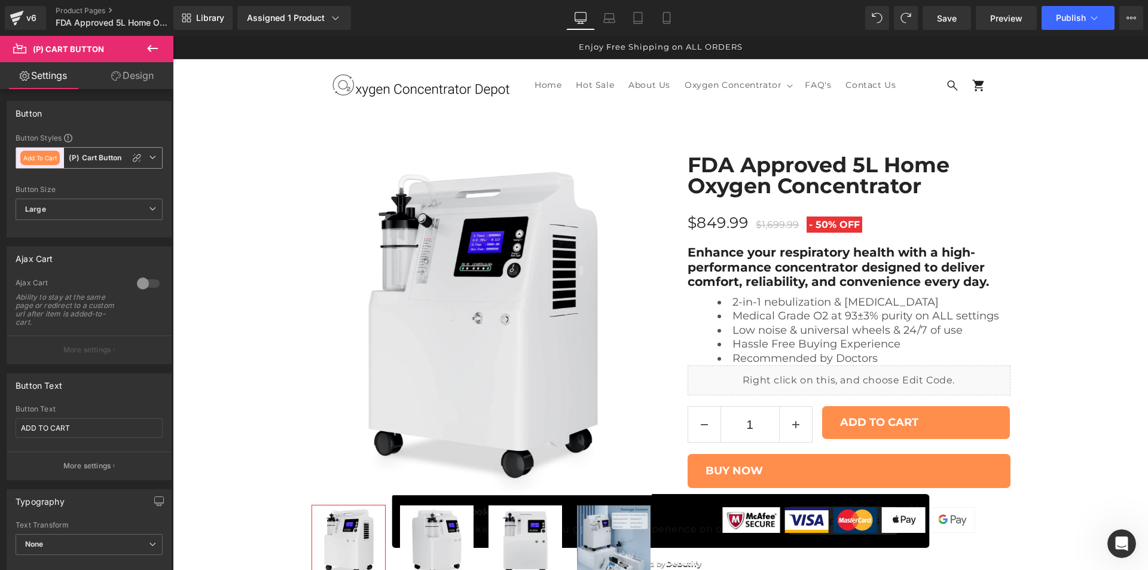
click at [93, 154] on b "(P) Cart Button" at bounding box center [95, 158] width 53 height 10
click at [91, 217] on li "Add To Cart (P) Cart Button" at bounding box center [87, 210] width 142 height 22
click at [111, 157] on b "(P) Cart Button" at bounding box center [95, 158] width 53 height 10
click at [139, 213] on li "Add To Cart (P) Cart Button" at bounding box center [87, 210] width 142 height 22
click at [117, 156] on b "(P) Cart Button" at bounding box center [95, 158] width 53 height 10
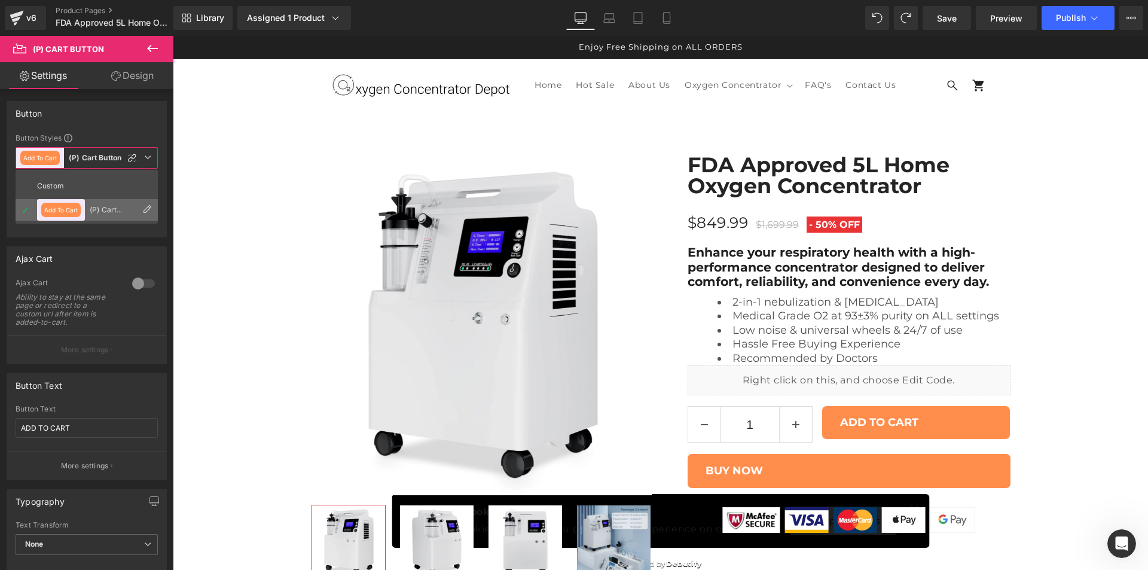
click at [143, 211] on icon at bounding box center [147, 210] width 10 height 10
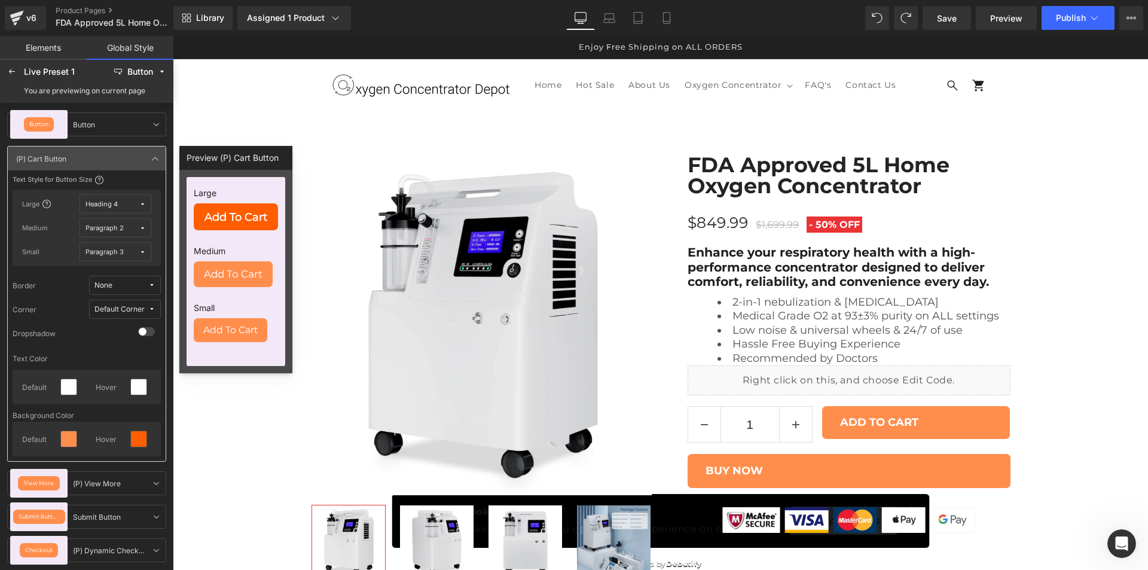
click at [260, 218] on span "Add To Cart" at bounding box center [236, 217] width 63 height 11
click at [244, 270] on span "Add To Cart" at bounding box center [233, 274] width 59 height 10
click at [236, 321] on div "Add To Cart" at bounding box center [231, 330] width 74 height 25
click at [221, 203] on label "Large" at bounding box center [236, 195] width 84 height 17
click at [222, 224] on div "Add To Cart" at bounding box center [236, 216] width 84 height 27
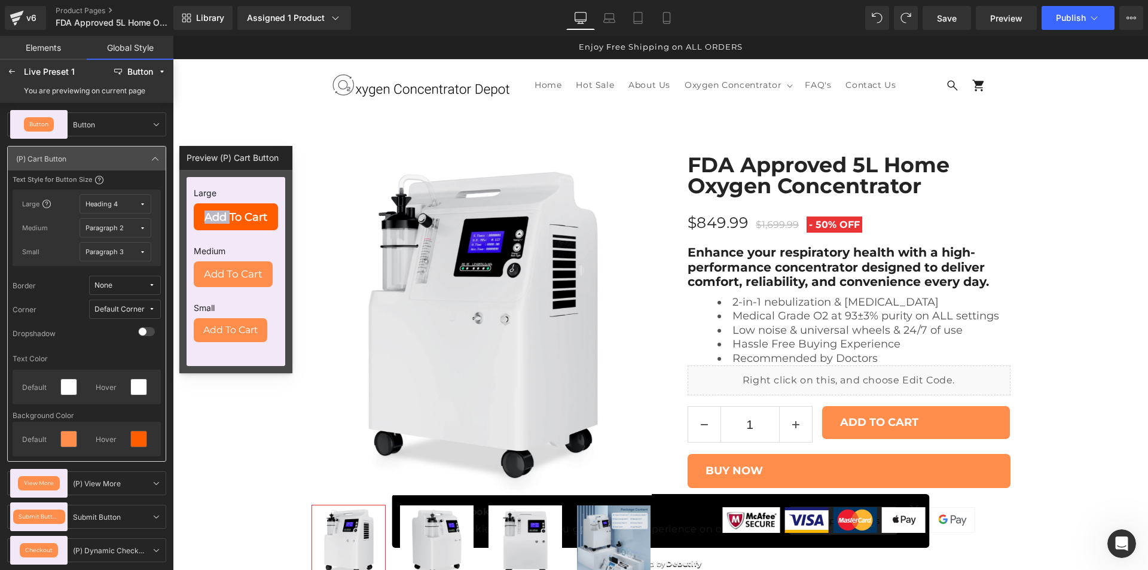
click at [222, 224] on div "Add To Cart" at bounding box center [236, 216] width 84 height 27
click at [222, 223] on span "Add To Cart" at bounding box center [236, 217] width 63 height 11
click at [124, 207] on span "Heading 4" at bounding box center [113, 204] width 54 height 9
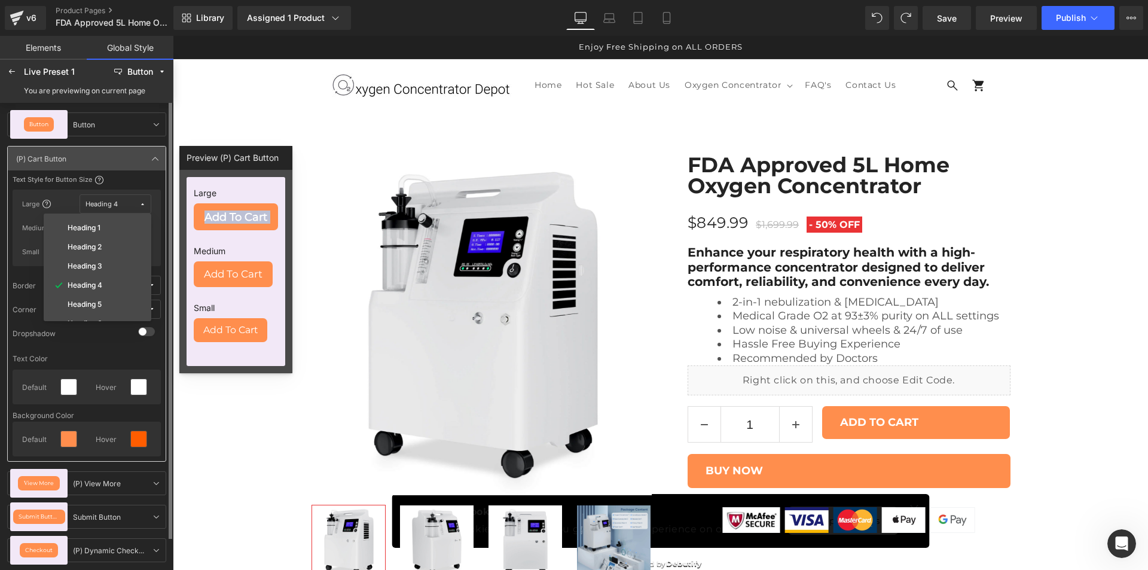
click at [124, 207] on span "Heading 4" at bounding box center [113, 204] width 54 height 9
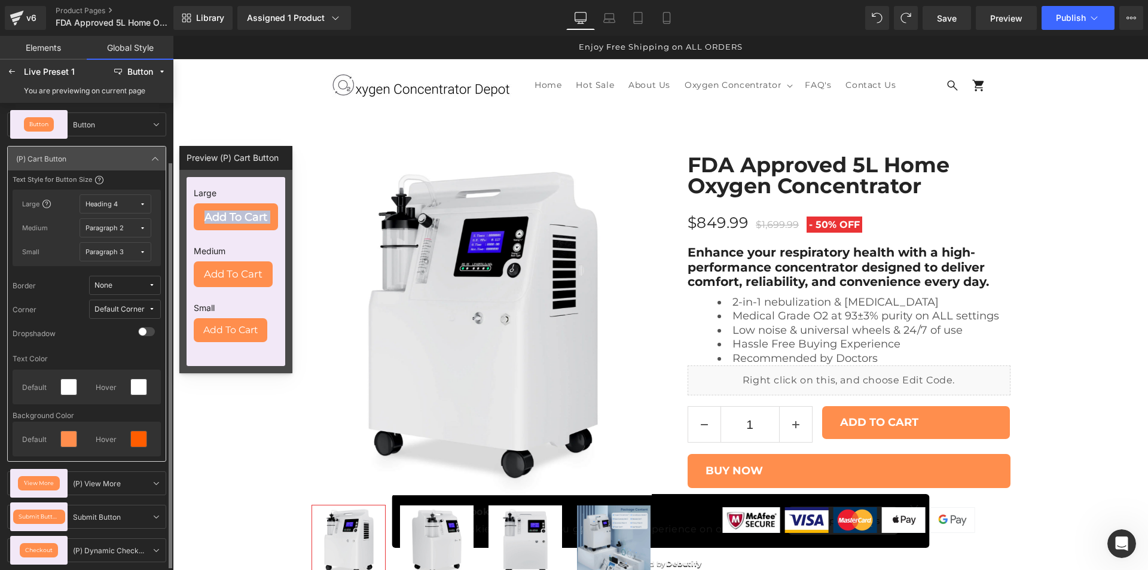
scroll to position [31, 0]
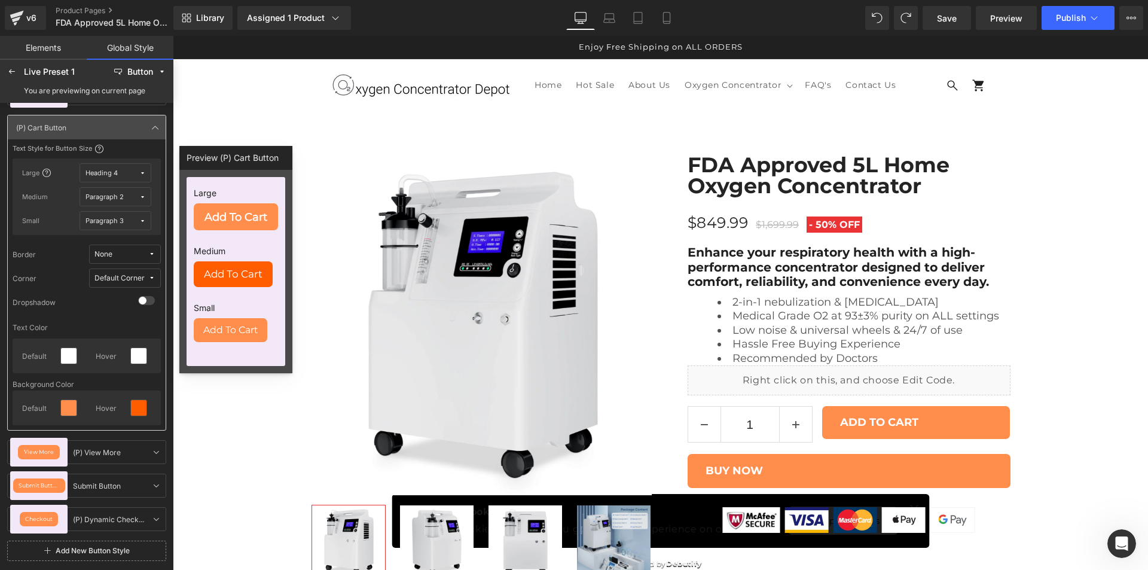
click at [239, 281] on div "Add To Cart" at bounding box center [233, 274] width 79 height 26
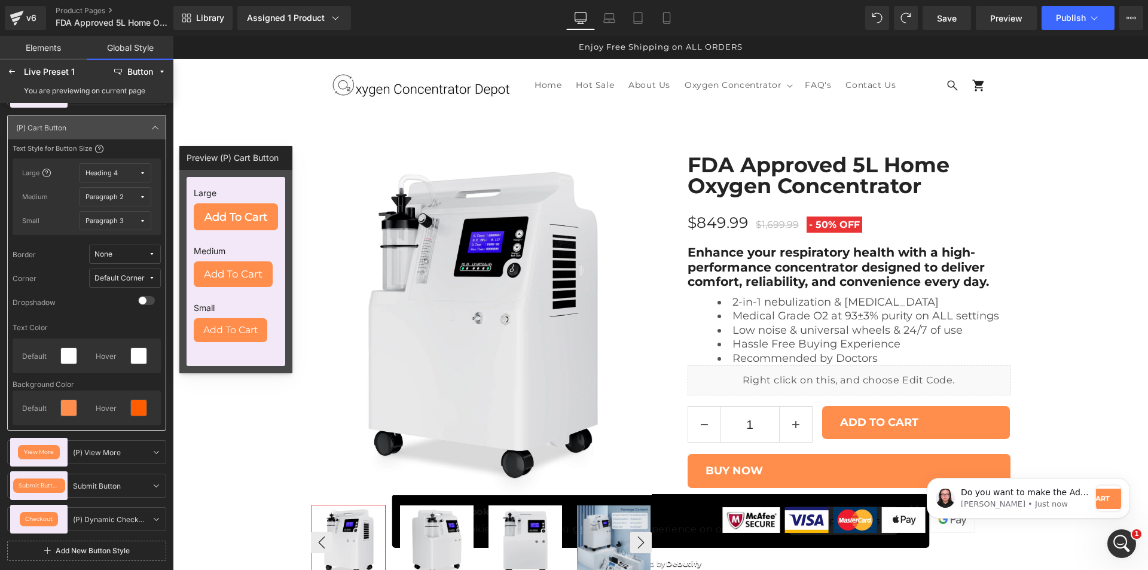
scroll to position [0, 0]
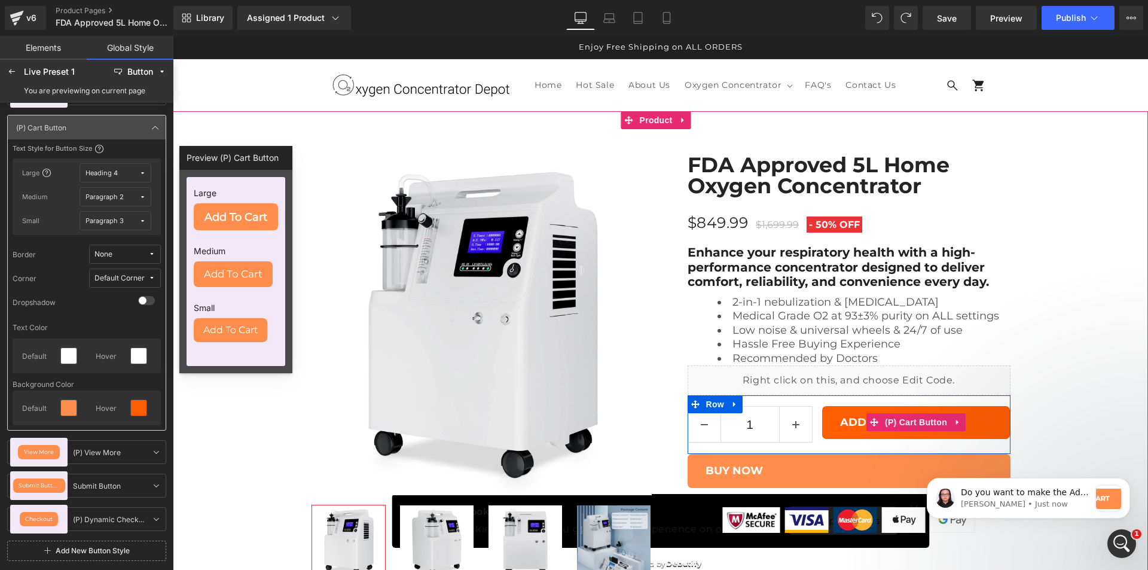
click at [907, 433] on button "ADD TO CART" at bounding box center [916, 422] width 188 height 33
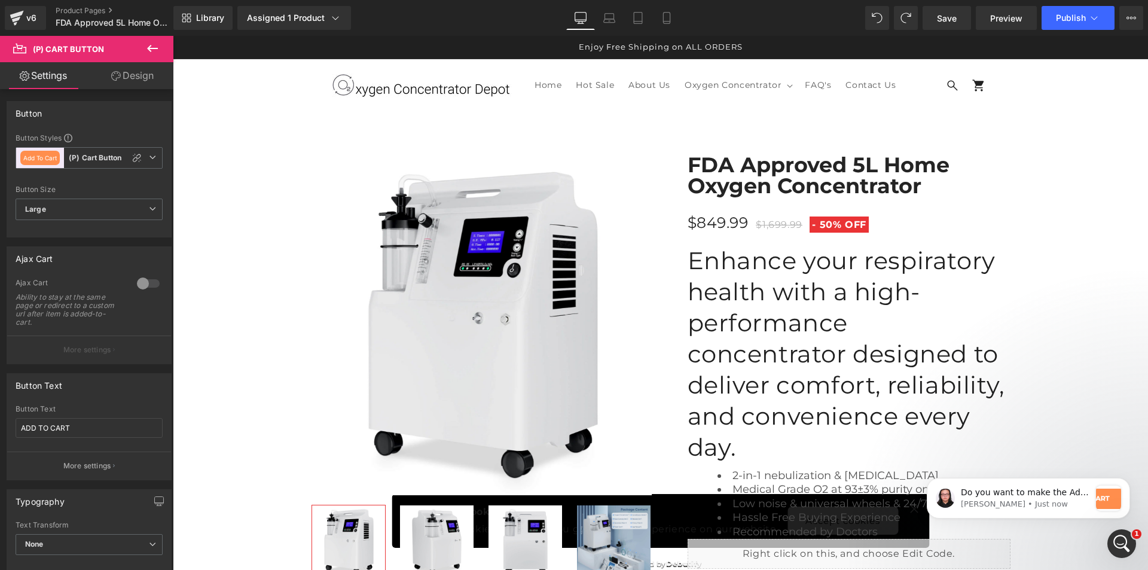
click at [102, 74] on link "Design" at bounding box center [132, 75] width 87 height 27
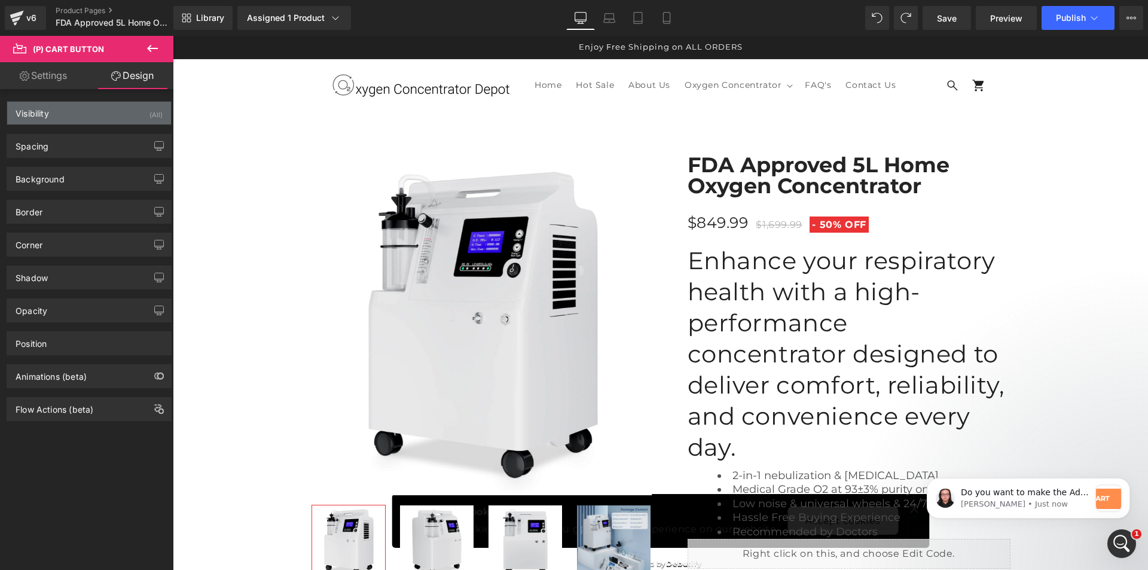
drag, startPoint x: 95, startPoint y: 100, endPoint x: 83, endPoint y: 117, distance: 20.2
click at [92, 105] on div "Visibility (All) 0|0|0|0 1 Show on Desktop 1 Show on Laptop 1 Show on Tablet 1 …" at bounding box center [89, 108] width 179 height 33
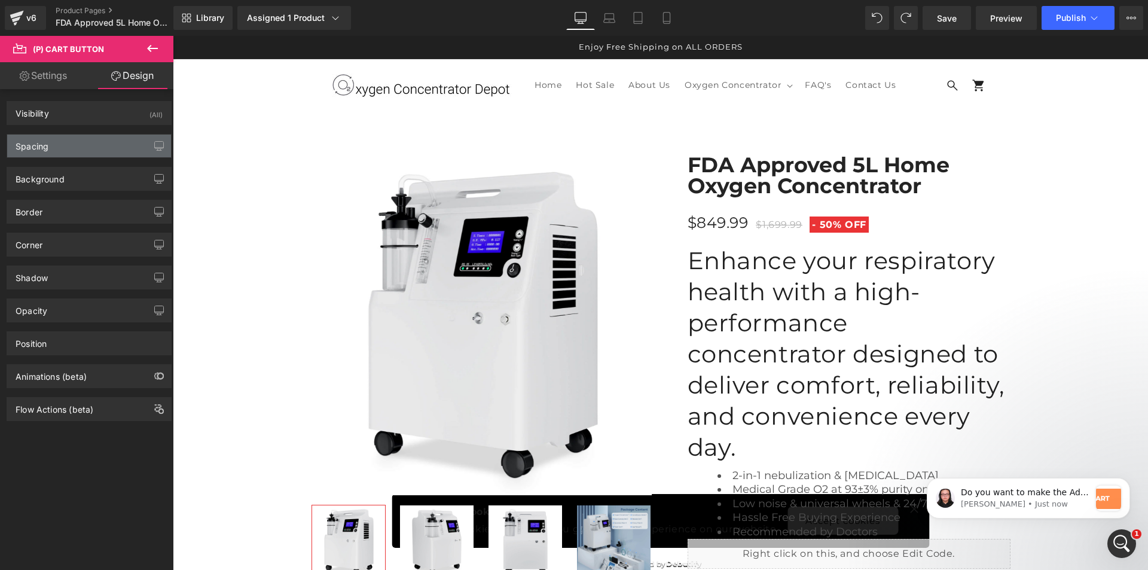
click at [73, 144] on div "Spacing" at bounding box center [89, 146] width 164 height 23
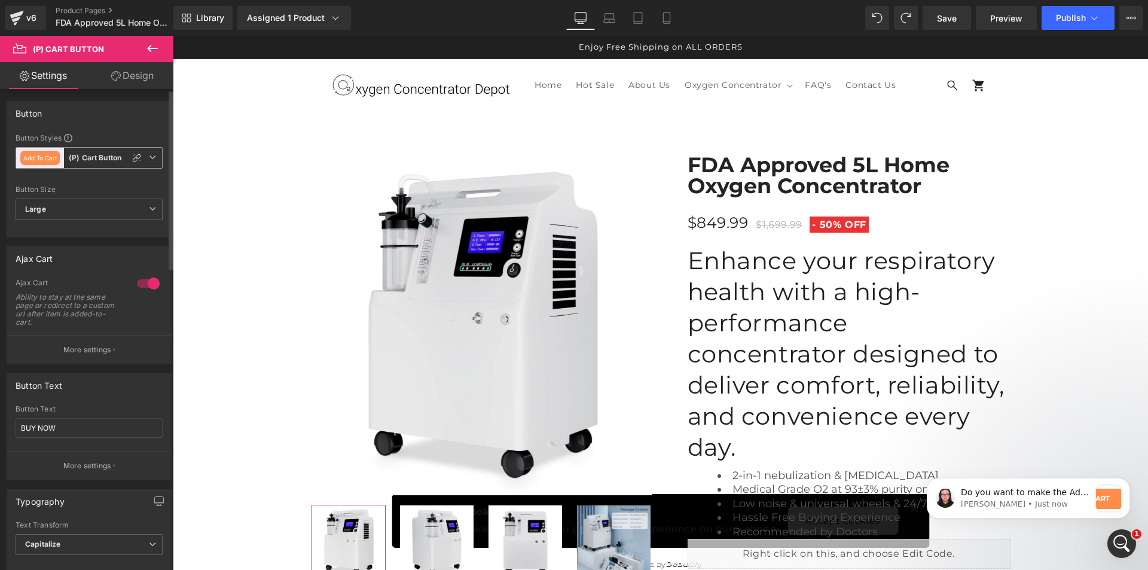
click at [149, 156] on icon at bounding box center [152, 157] width 7 height 7
click at [102, 205] on li "Add To Cart (P) Cart Button" at bounding box center [87, 210] width 142 height 22
click at [154, 163] on span "Add To Cart (P) Cart Button" at bounding box center [89, 158] width 147 height 22
click at [147, 209] on icon at bounding box center [147, 210] width 10 height 10
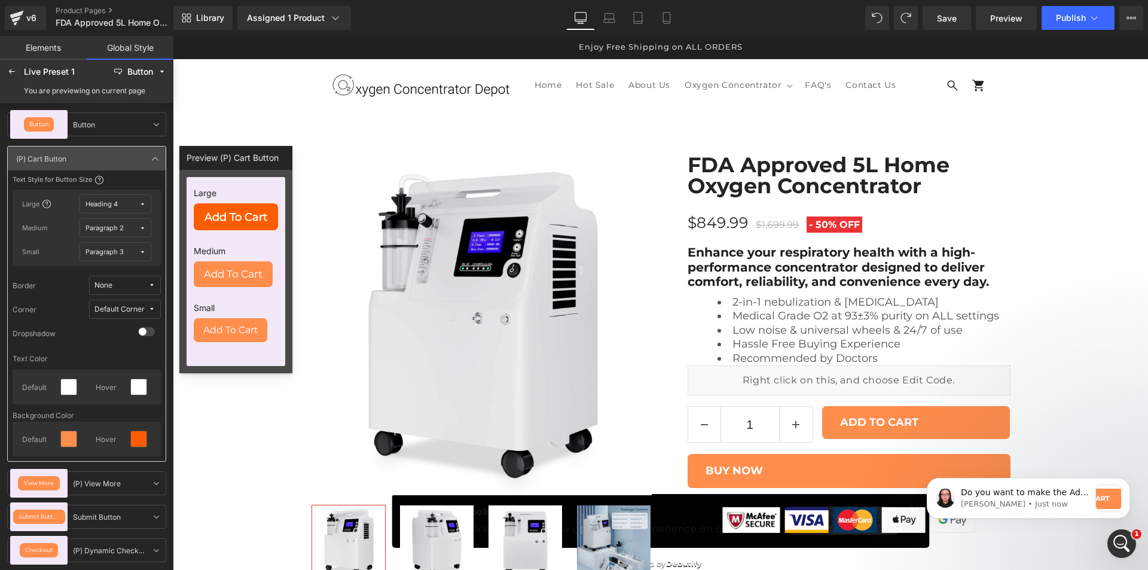
click at [225, 227] on div "Add To Cart" at bounding box center [236, 216] width 84 height 27
click at [234, 223] on span "Add To Cart" at bounding box center [236, 217] width 63 height 11
click at [238, 215] on span "Add To Cart" at bounding box center [236, 217] width 63 height 11
click at [227, 267] on div "Add To Cart" at bounding box center [233, 274] width 79 height 26
click at [238, 354] on div "Large Add To Cart Medium Add To Cart Small Add To Cart" at bounding box center [236, 271] width 99 height 189
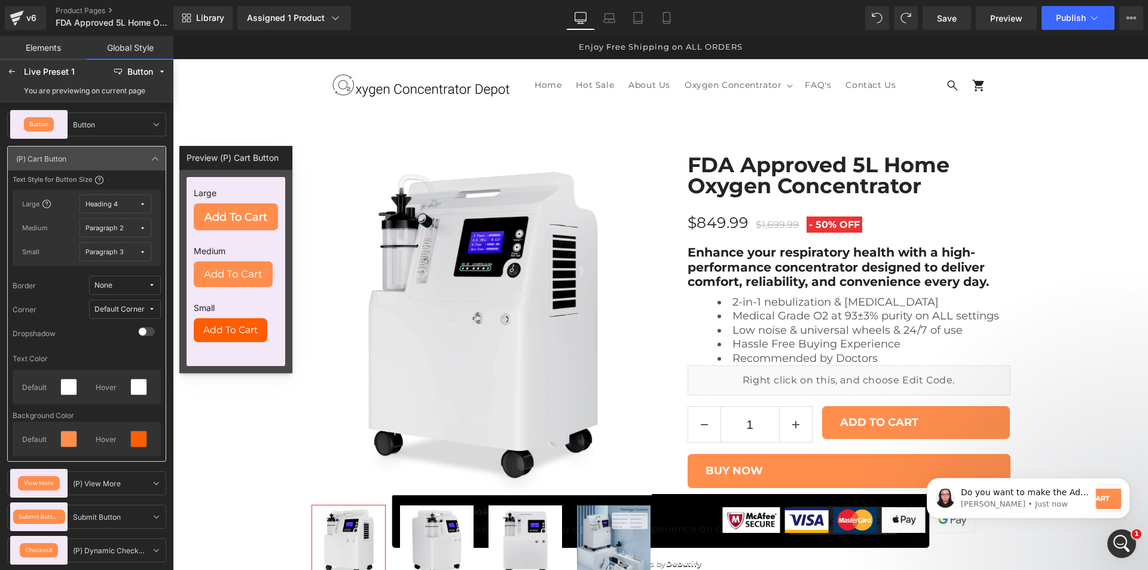
click at [238, 336] on div "Add To Cart" at bounding box center [231, 330] width 74 height 25
click at [208, 246] on label "Medium" at bounding box center [236, 253] width 84 height 17
click at [104, 204] on div "Heading 4" at bounding box center [102, 204] width 32 height 9
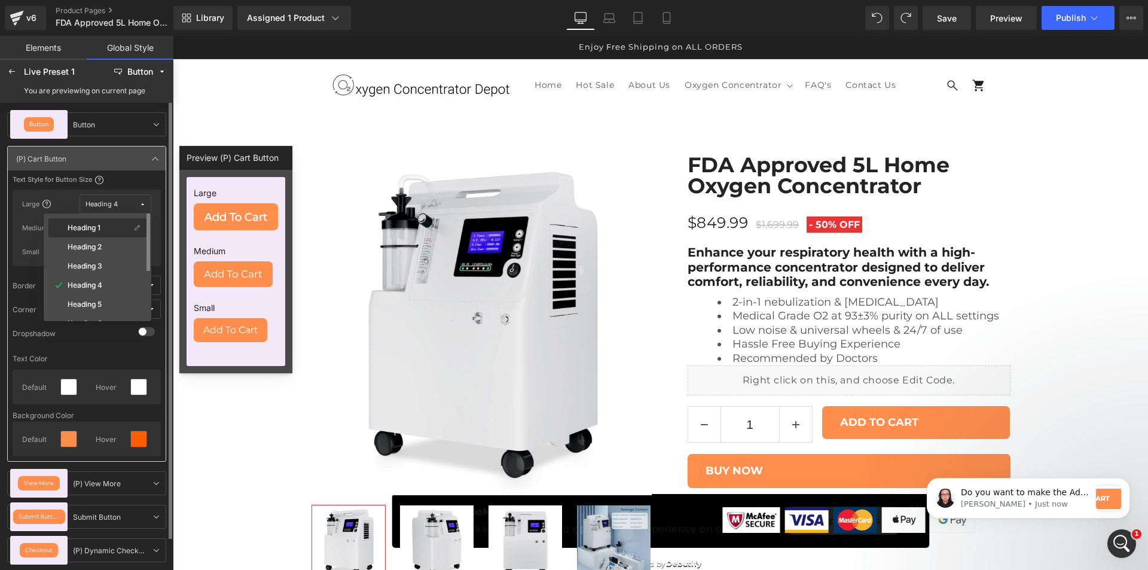
click at [92, 232] on div "Heading 1" at bounding box center [91, 228] width 80 height 10
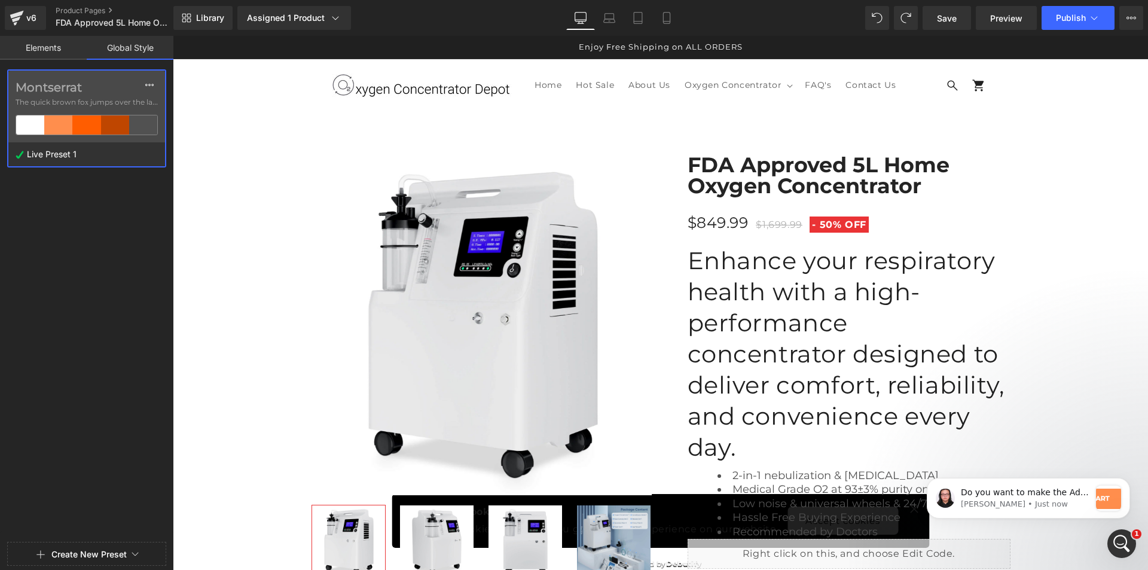
click at [120, 93] on label "Montserrat" at bounding box center [87, 87] width 142 height 14
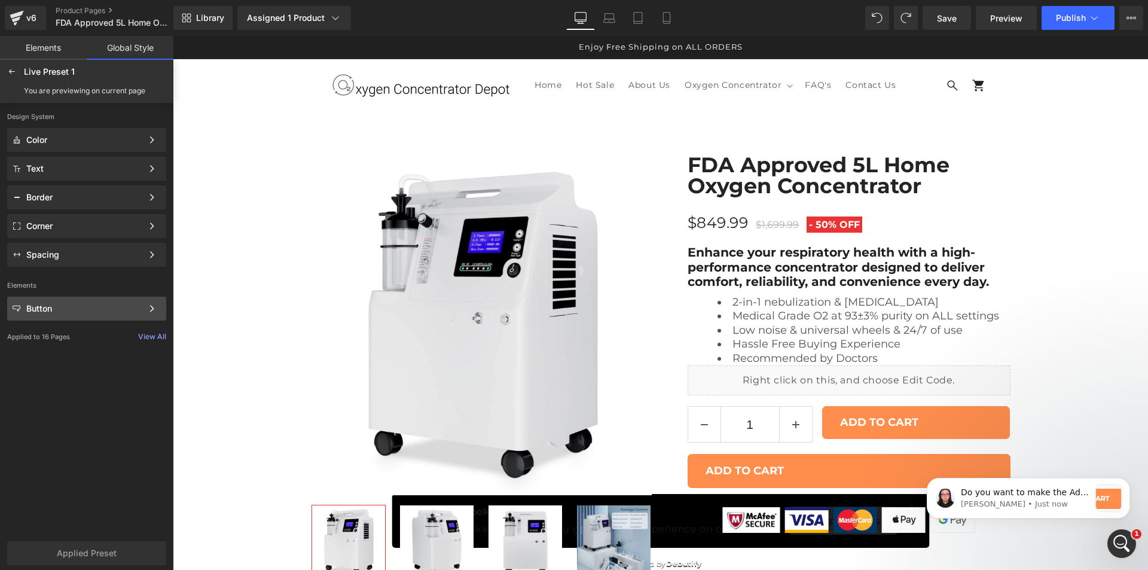
click at [138, 315] on div "Button Color Style Define a color palette and apply it to your pages 1 of 3 Next" at bounding box center [86, 309] width 159 height 24
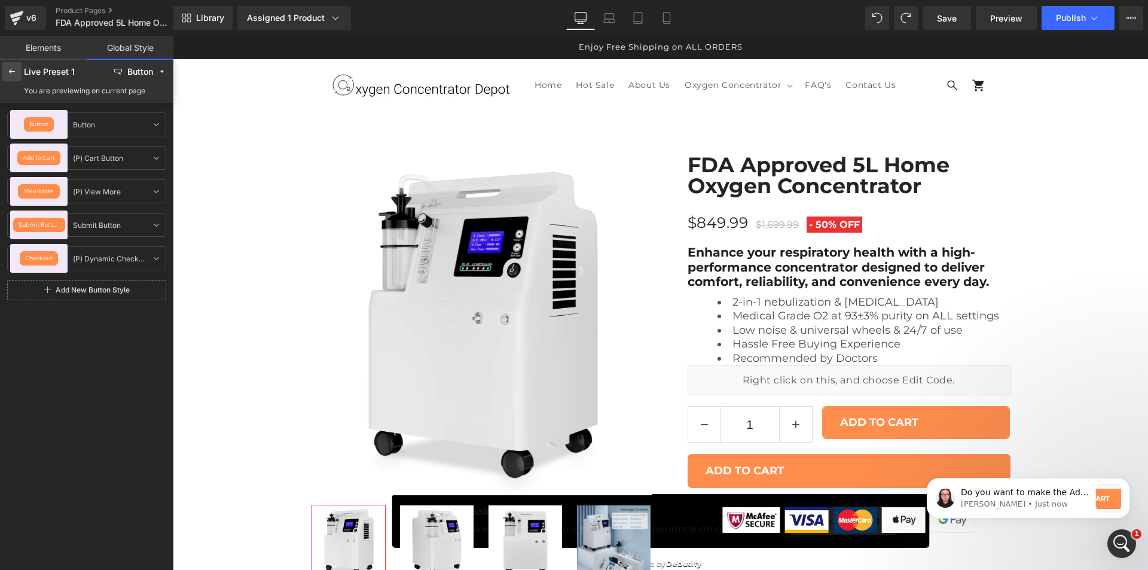
click at [4, 72] on div at bounding box center [11, 71] width 19 height 19
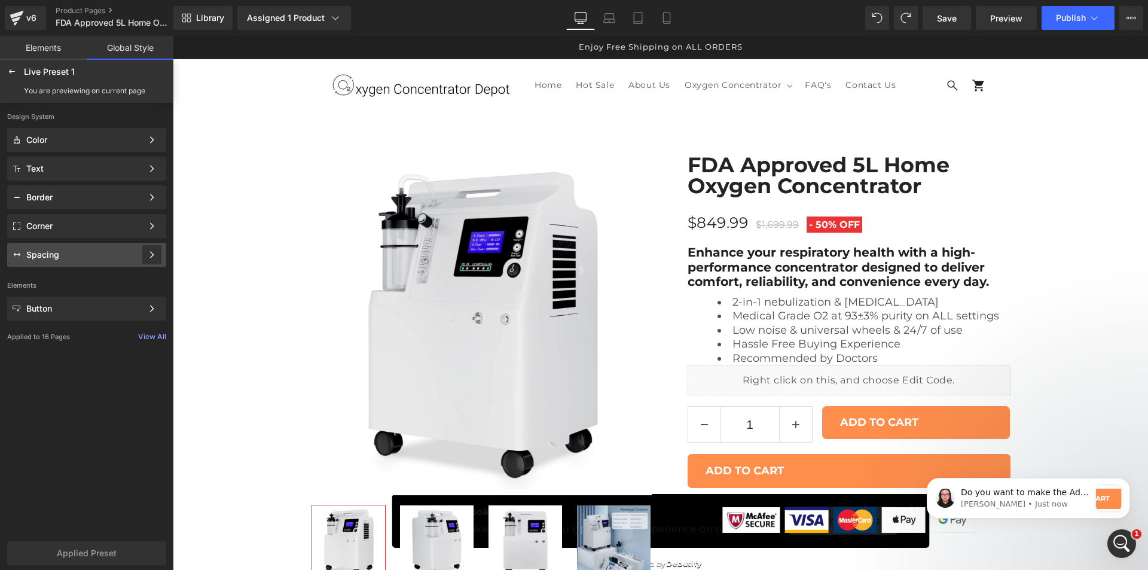
click at [155, 254] on icon at bounding box center [152, 255] width 8 height 8
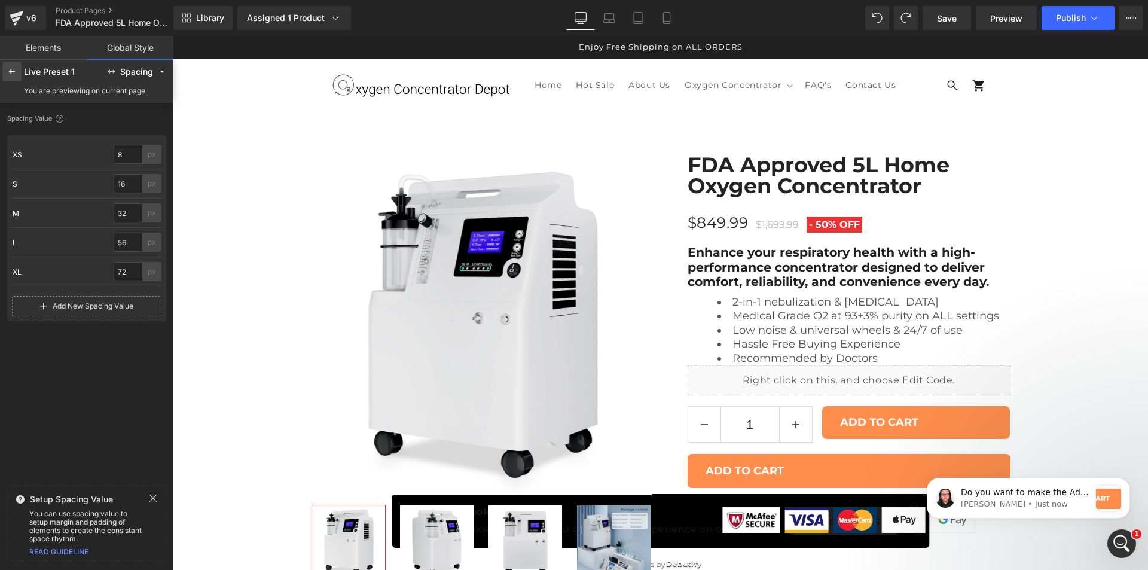
click at [7, 71] on div at bounding box center [11, 71] width 19 height 19
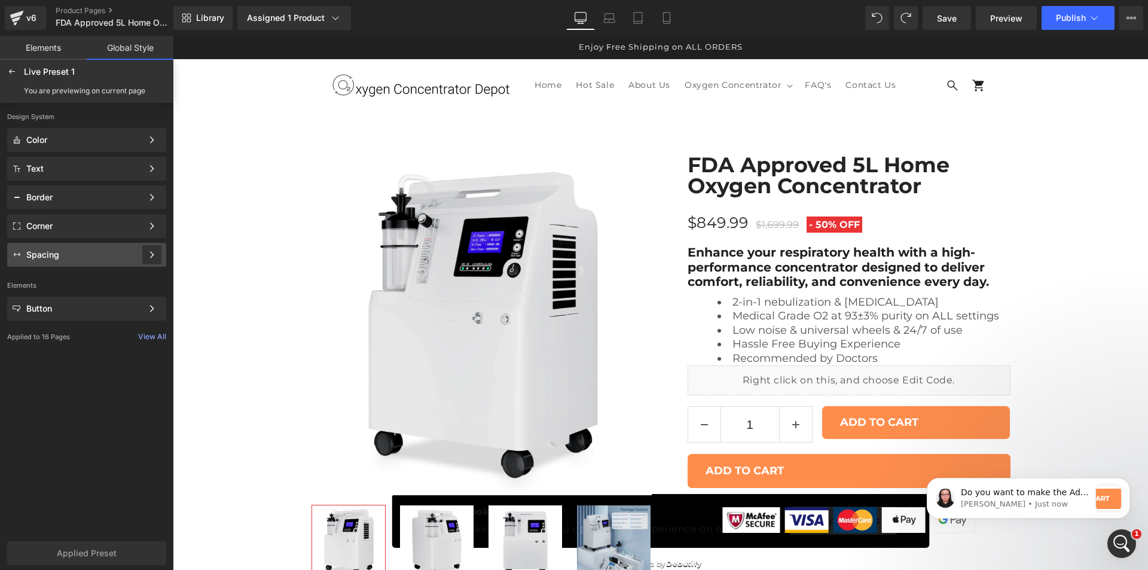
click at [150, 252] on icon at bounding box center [152, 255] width 8 height 8
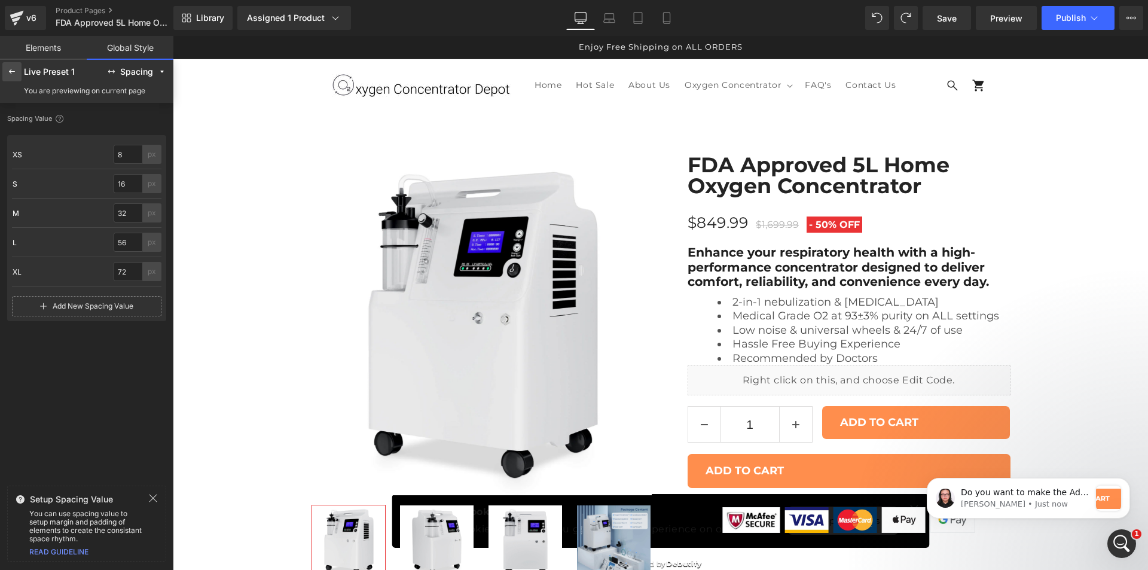
click at [12, 77] on div at bounding box center [11, 71] width 19 height 19
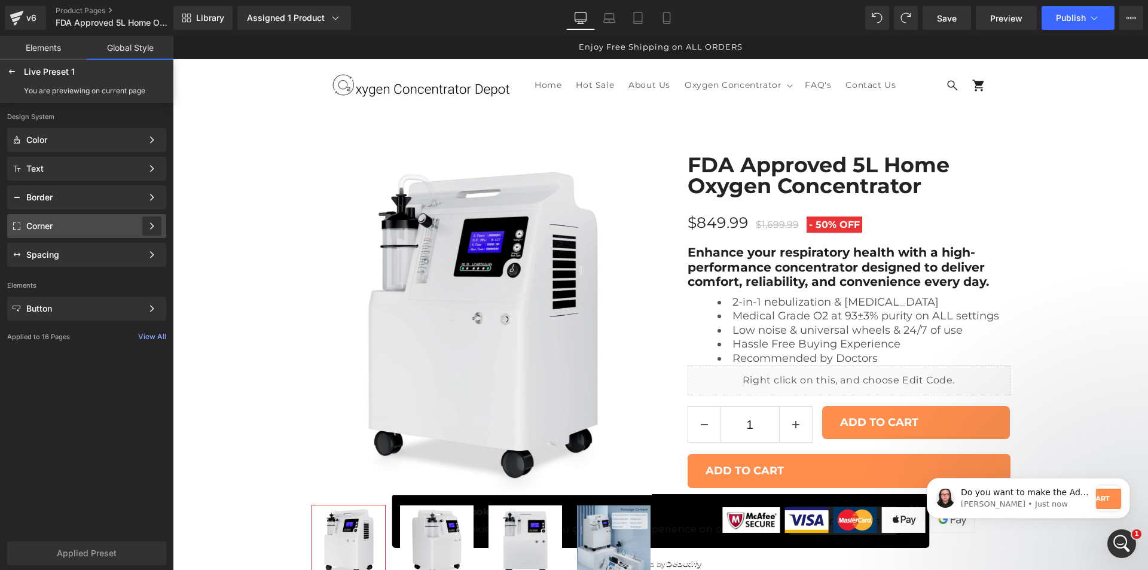
click at [145, 226] on div at bounding box center [151, 226] width 19 height 19
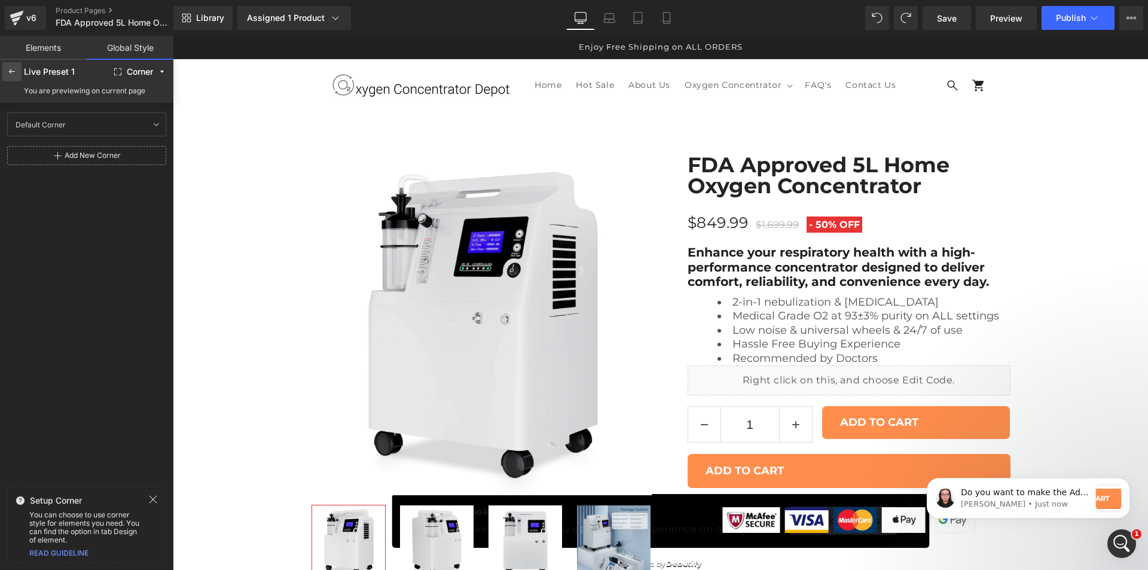
click at [9, 75] on icon at bounding box center [12, 72] width 10 height 10
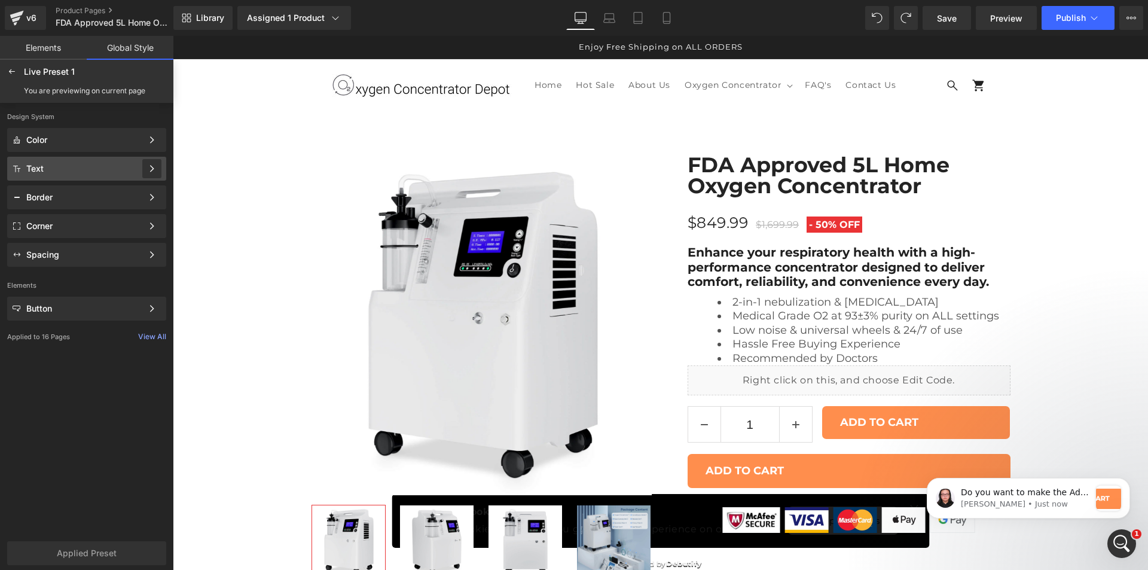
click at [148, 165] on icon at bounding box center [152, 168] width 8 height 8
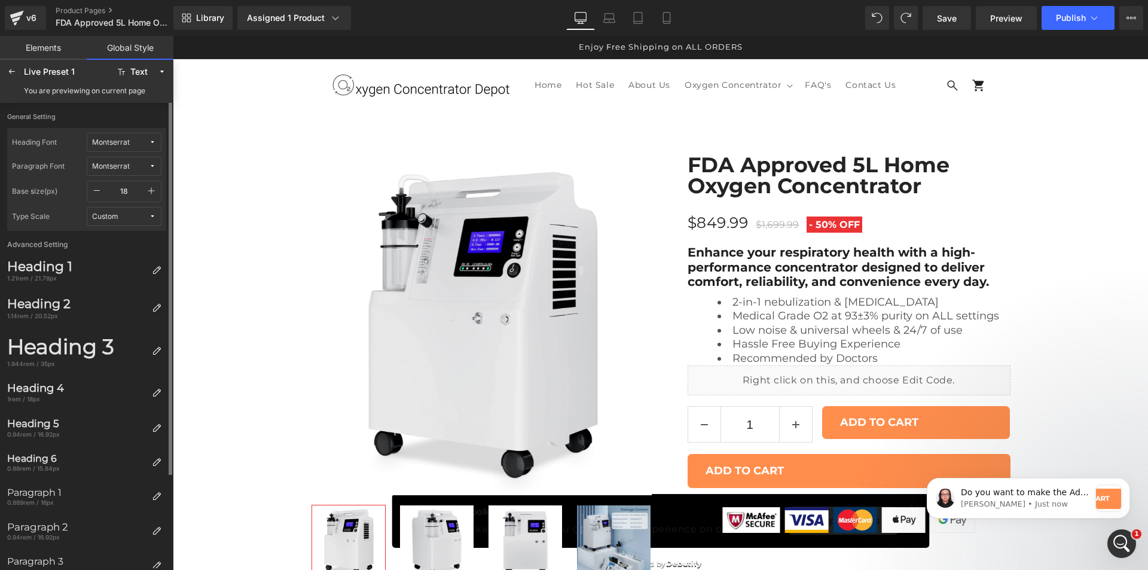
click at [131, 219] on span "Custom" at bounding box center [120, 216] width 57 height 9
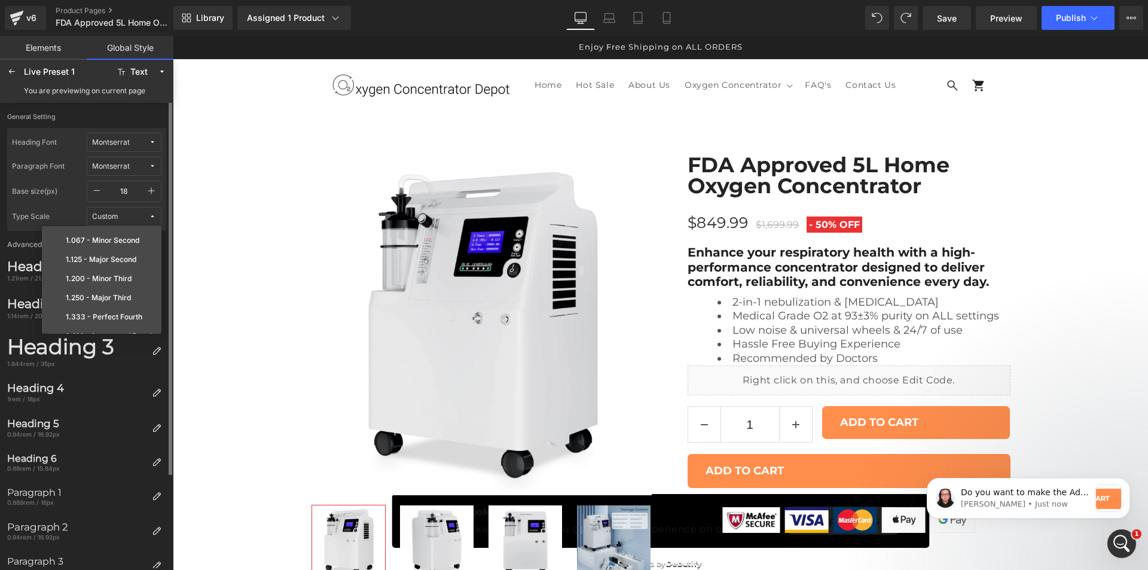
click at [138, 217] on span "Custom" at bounding box center [120, 216] width 57 height 9
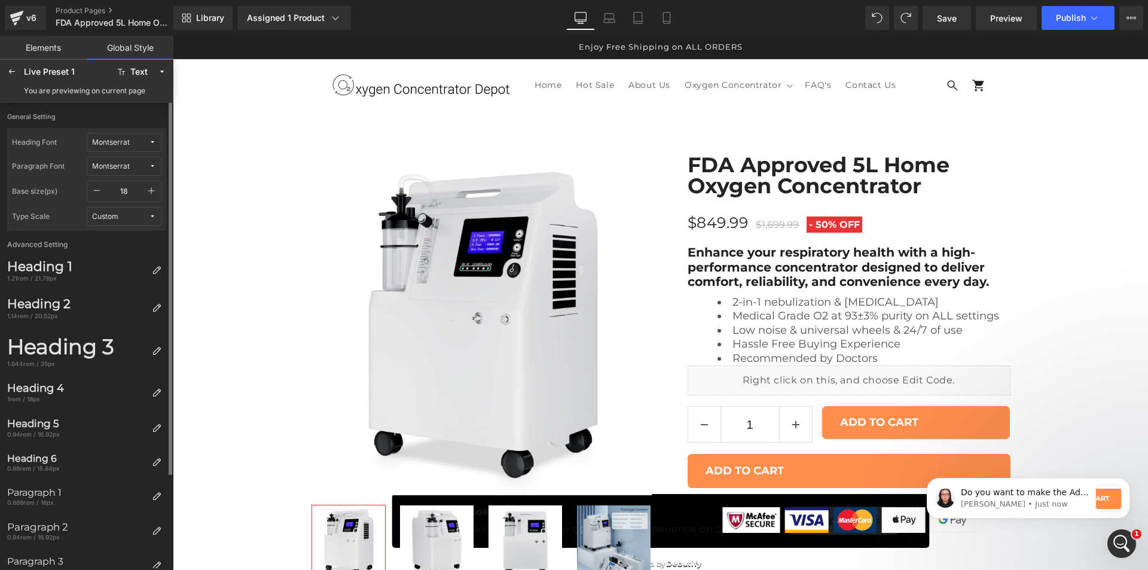
click at [138, 217] on span "Custom" at bounding box center [120, 216] width 57 height 9
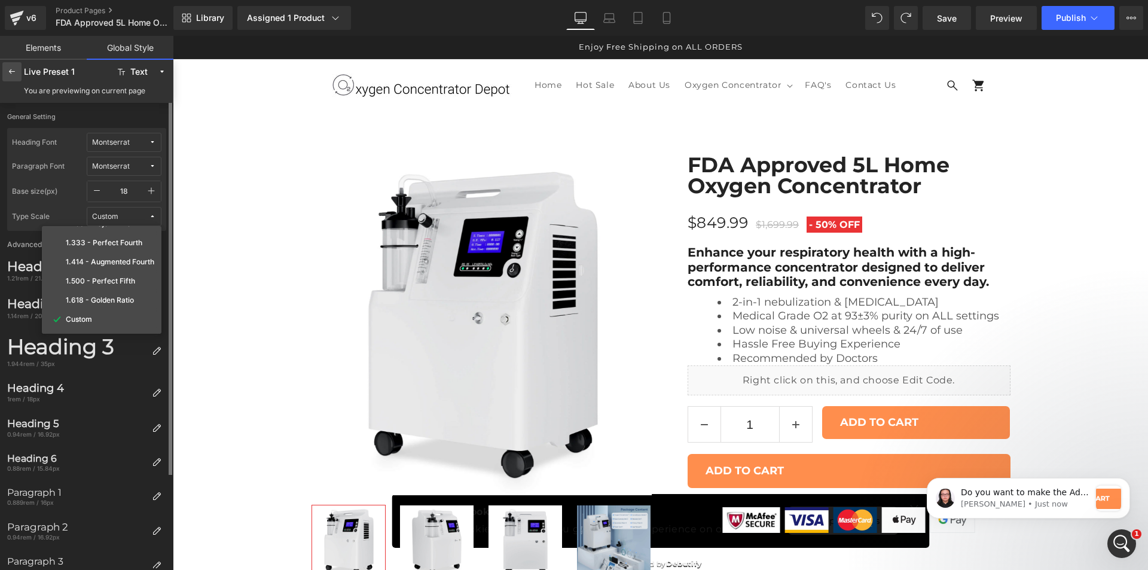
click at [14, 77] on div at bounding box center [11, 71] width 19 height 19
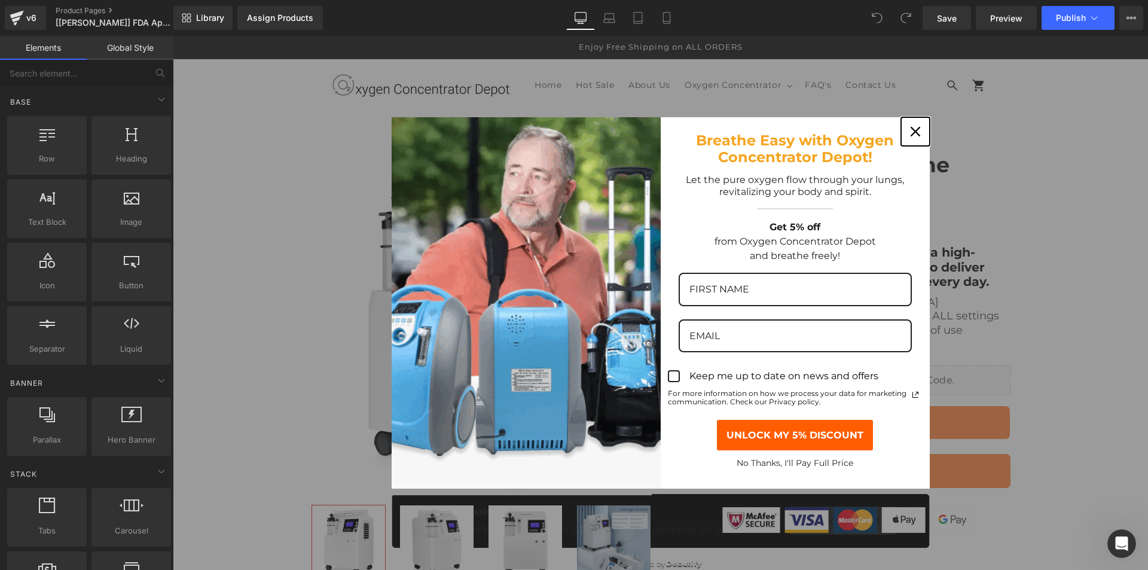
click at [911, 132] on icon "close icon" at bounding box center [916, 132] width 10 height 10
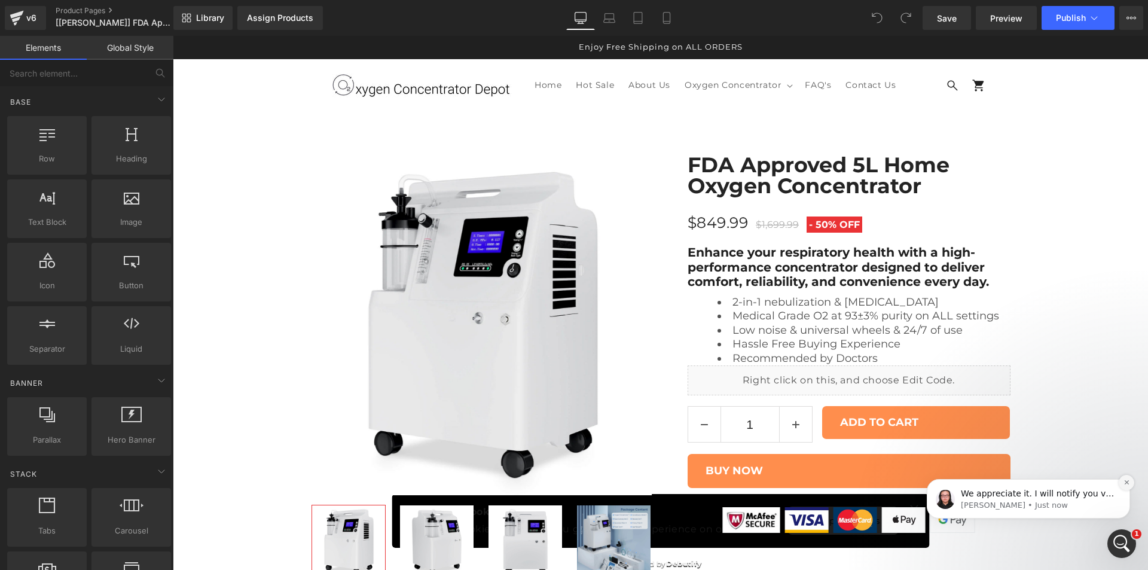
click at [1125, 483] on icon "Dismiss notification" at bounding box center [1127, 482] width 7 height 7
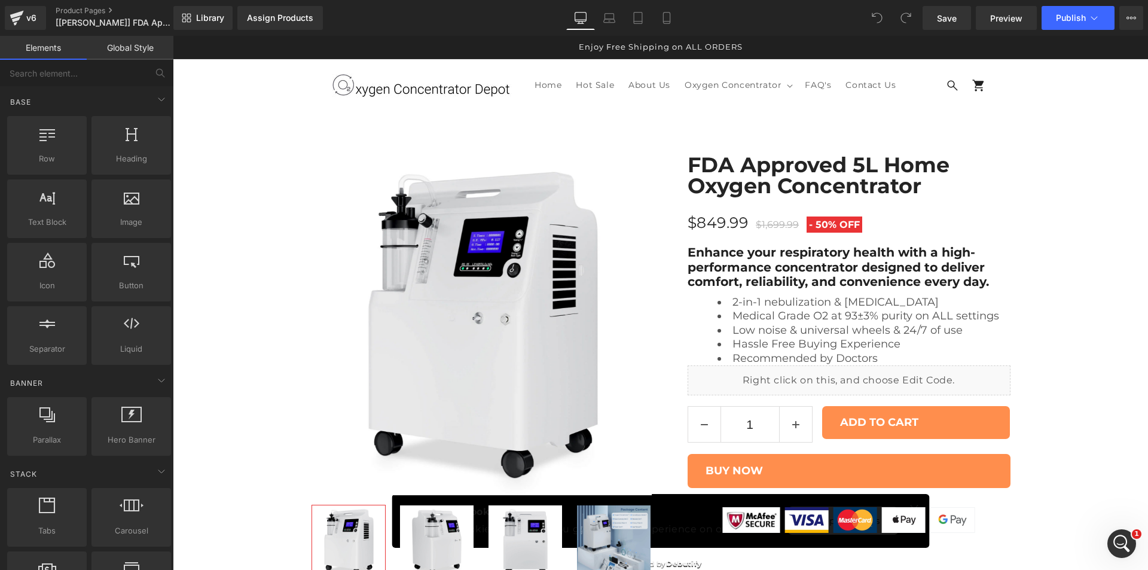
scroll to position [60, 0]
